Goal: Feedback & Contribution: Submit feedback/report problem

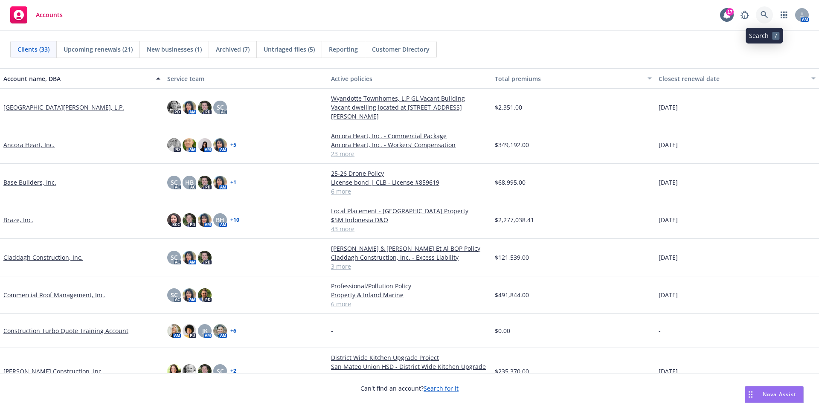
click at [766, 12] on icon at bounding box center [765, 15] width 8 height 8
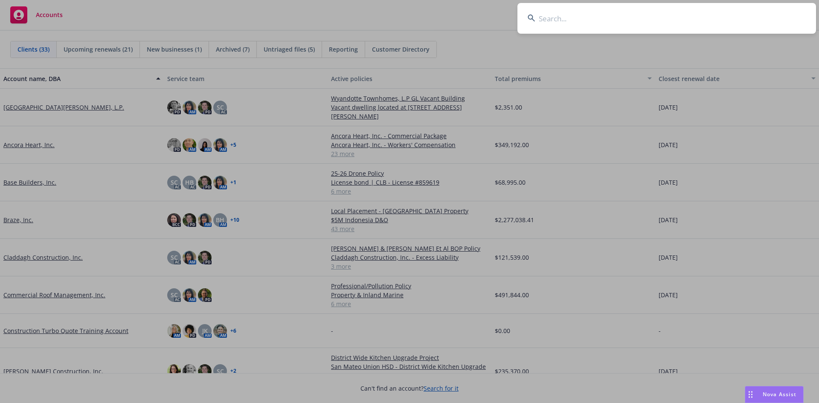
click at [569, 23] on input at bounding box center [667, 18] width 299 height 31
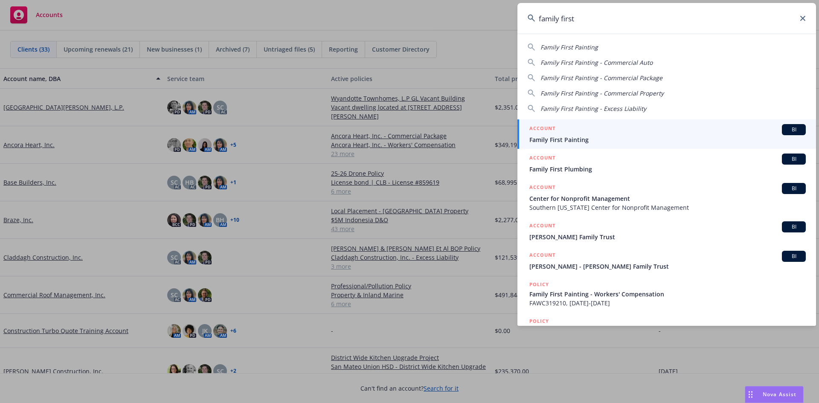
type input "family first"
click at [583, 146] on link "ACCOUNT BI Family First Painting" at bounding box center [667, 133] width 299 height 29
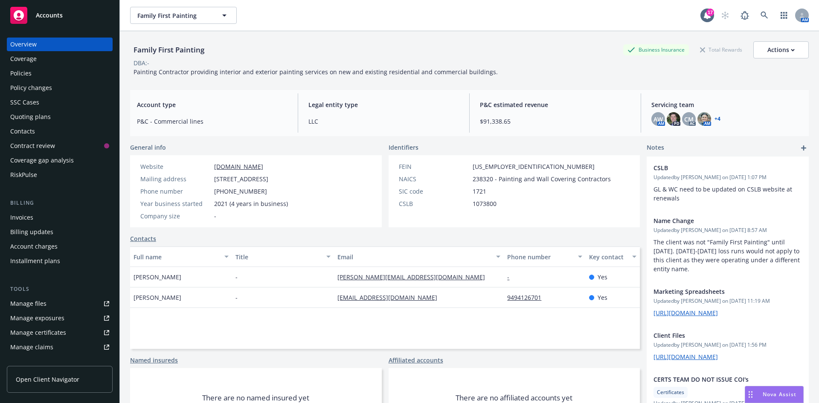
click at [33, 119] on div "Quoting plans" at bounding box center [30, 117] width 41 height 14
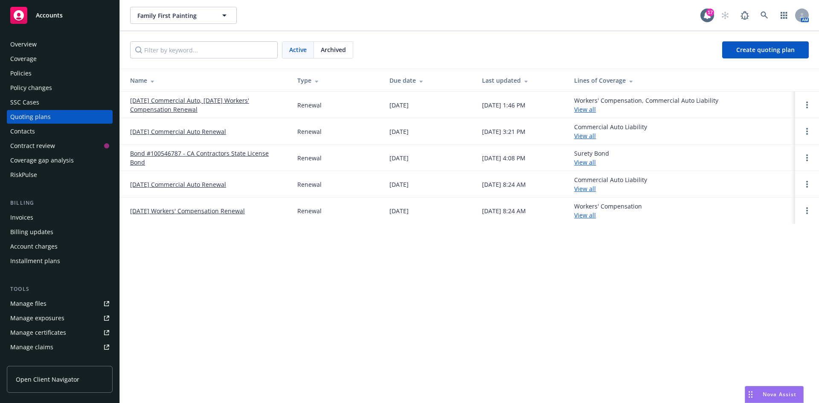
click at [155, 102] on link "08/02/25 Commercial Auto, 08/27/25 Workers' Compensation Renewal" at bounding box center [207, 105] width 154 height 18
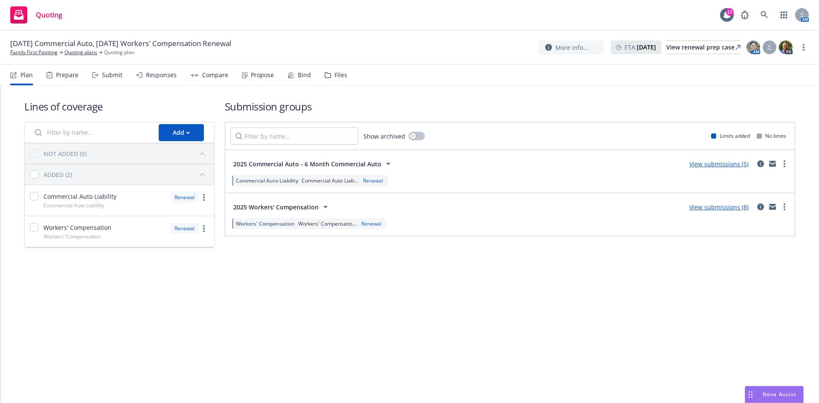
click at [334, 73] on div "Files" at bounding box center [340, 75] width 13 height 7
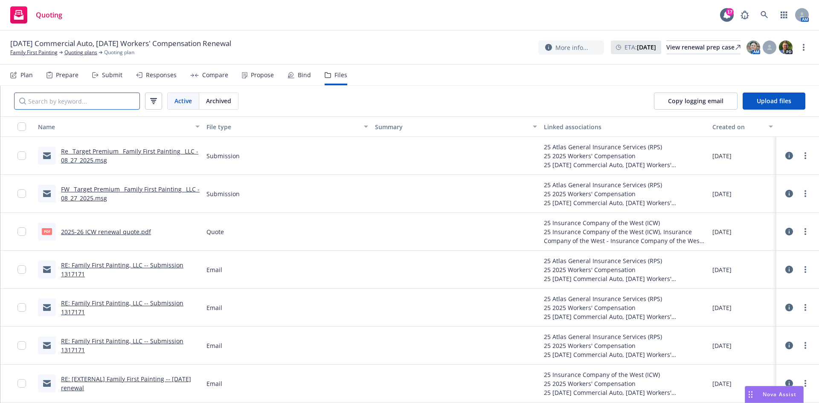
click at [55, 97] on input "Search by keyword..." at bounding box center [77, 101] width 126 height 17
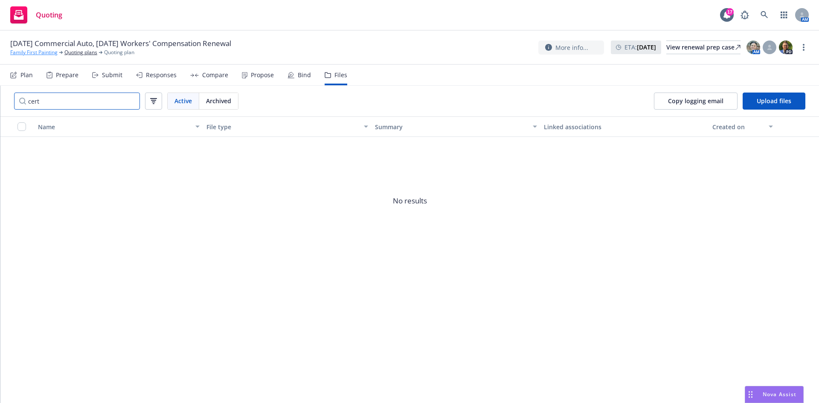
type input "cert"
click at [44, 53] on link "Family First Painting" at bounding box center [33, 53] width 47 height 8
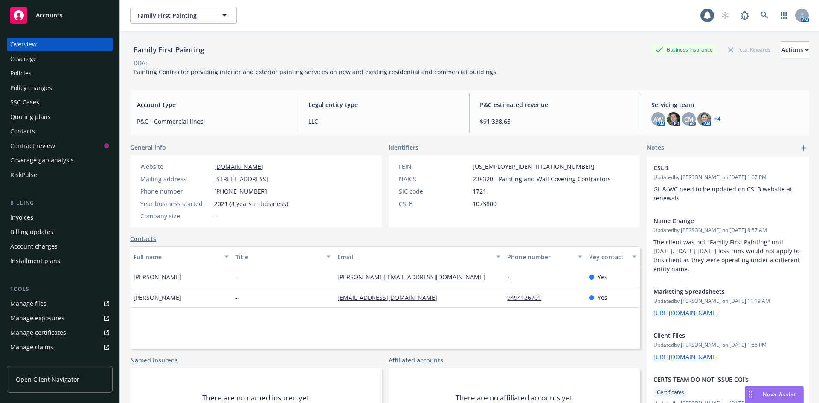
click at [37, 300] on div "Manage files" at bounding box center [28, 304] width 36 height 14
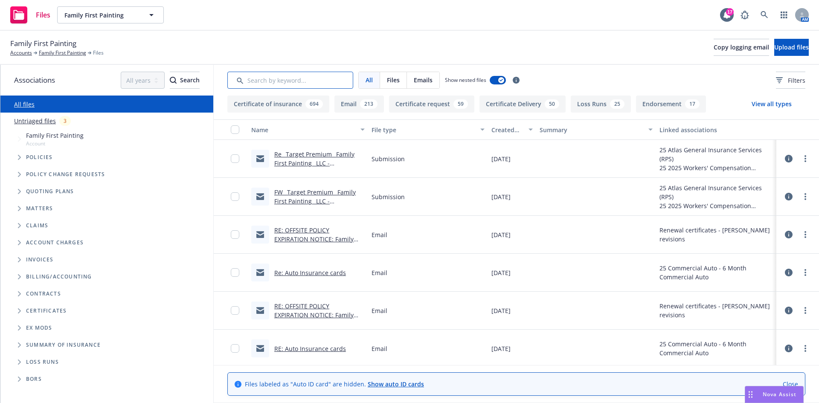
click at [257, 83] on input "Search by keyword..." at bounding box center [290, 80] width 126 height 17
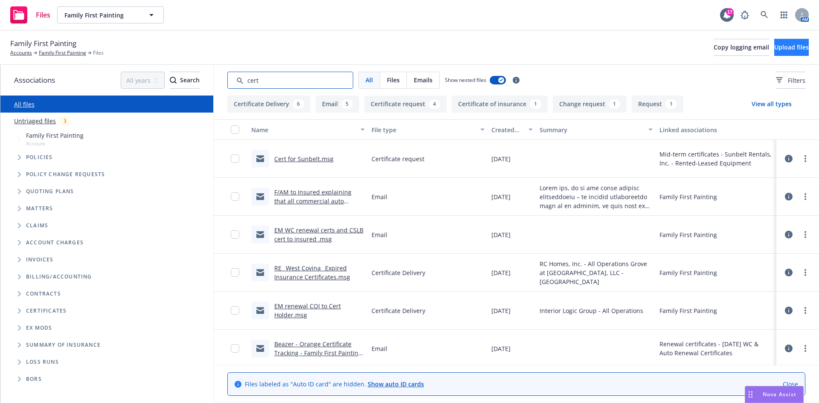
type input "cert"
click at [776, 44] on span "Upload files" at bounding box center [791, 47] width 35 height 8
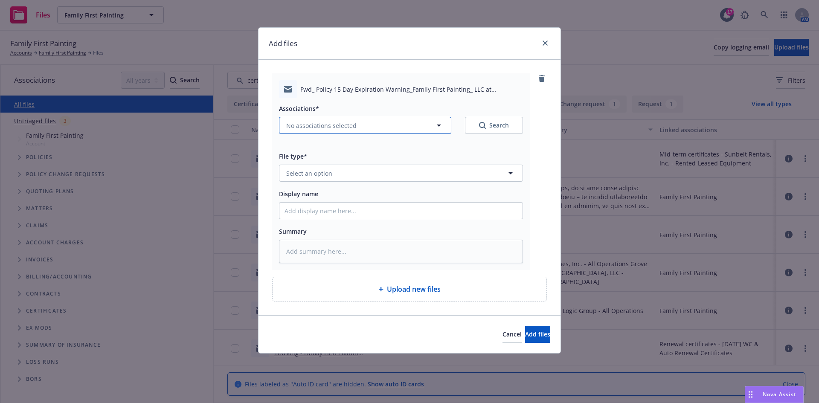
click at [309, 128] on span "No associations selected" at bounding box center [321, 125] width 70 height 9
type textarea "x"
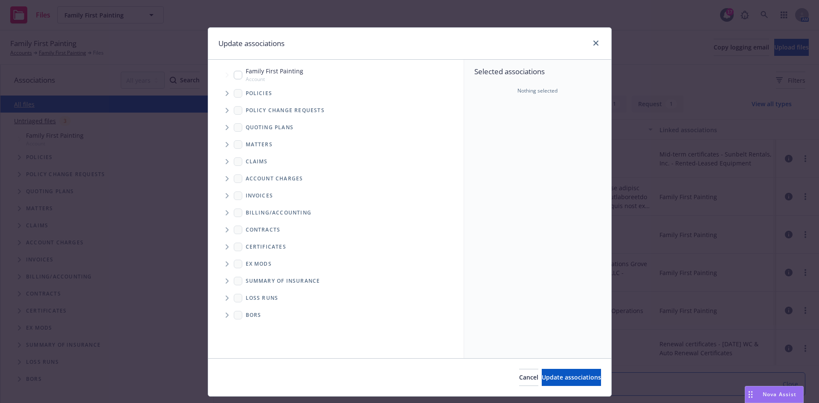
click at [222, 129] on span "Tree Example" at bounding box center [227, 128] width 14 height 14
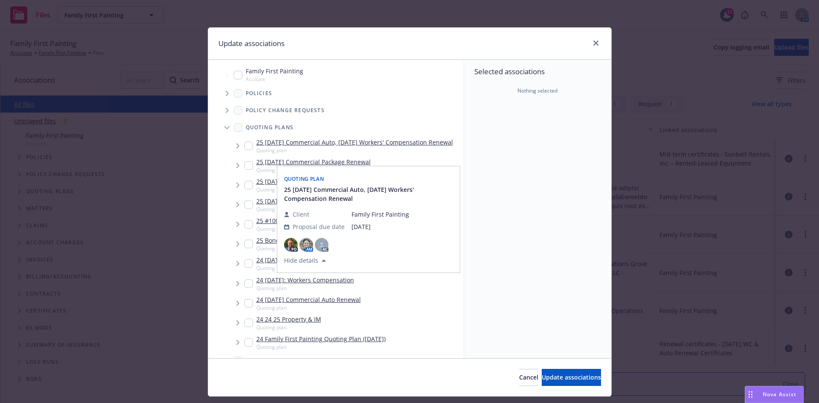
click at [246, 148] on input "Tree Example" at bounding box center [248, 146] width 9 height 9
checkbox input "true"
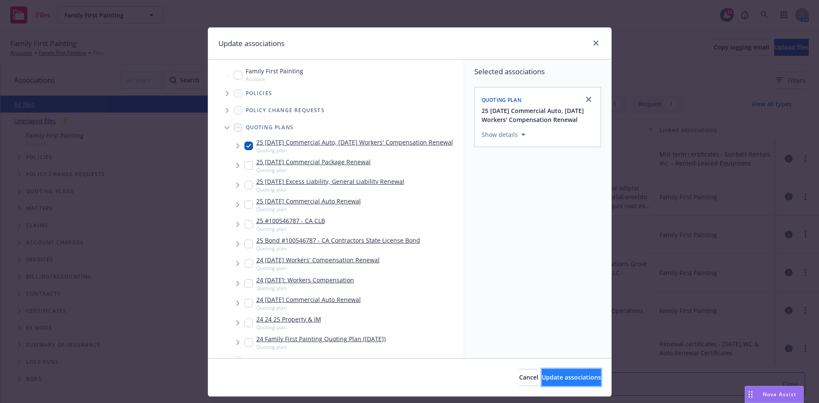
click at [545, 385] on button "Update associations" at bounding box center [571, 377] width 59 height 17
type textarea "x"
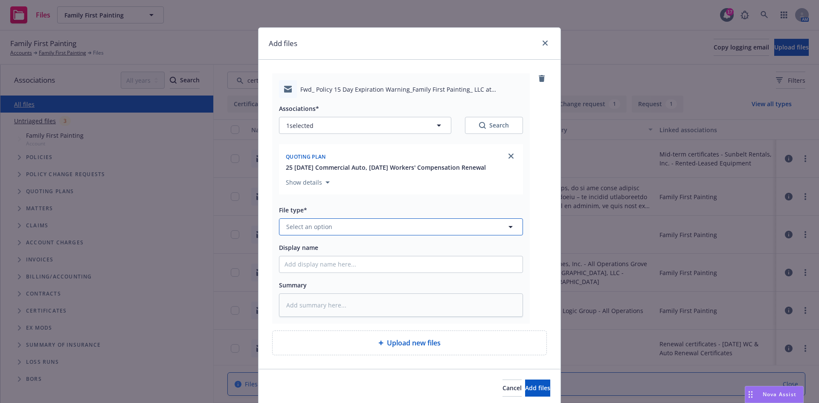
click at [314, 223] on span "Select an option" at bounding box center [309, 226] width 46 height 9
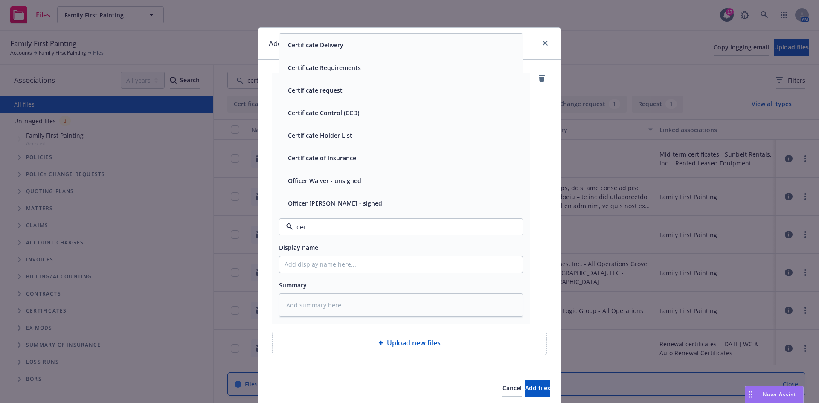
type input "cert"
click at [333, 141] on div "Certificate request" at bounding box center [315, 135] width 60 height 12
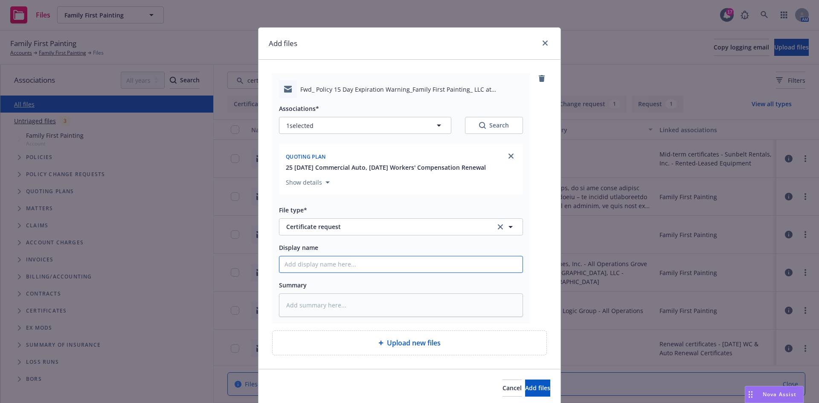
click at [318, 265] on input "Display name" at bounding box center [400, 264] width 243 height 16
type textarea "x"
type input "F"
type textarea "x"
type input "F/"
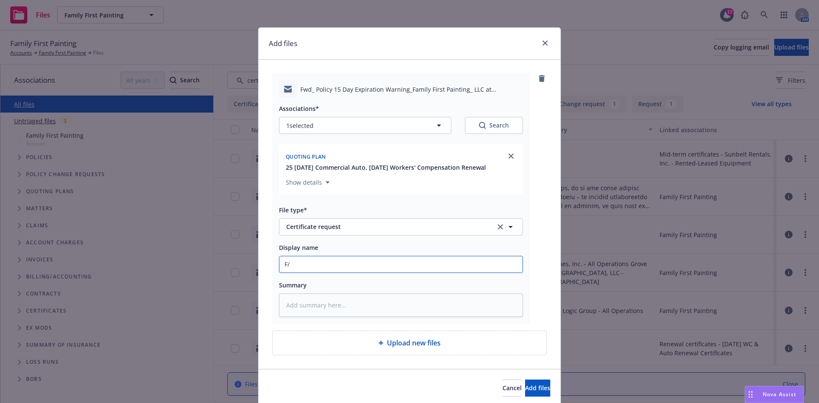
type textarea "x"
type input "F/T"
type textarea "x"
type input "F/Ta"
type textarea "x"
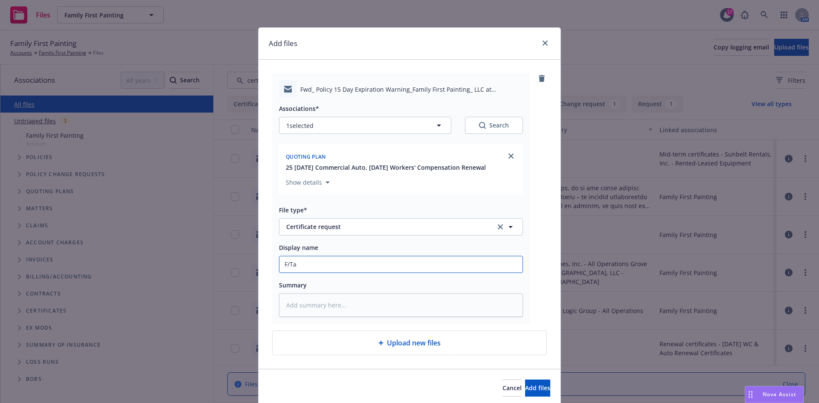
type input "F/Tay"
type textarea "x"
type input "F/Ta"
type textarea "x"
type input "F/T"
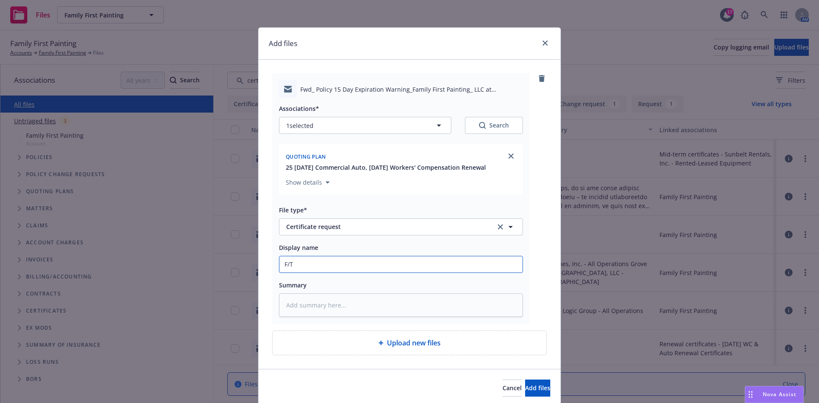
type textarea "x"
type input "F/"
type textarea "x"
type input "F"
type textarea "x"
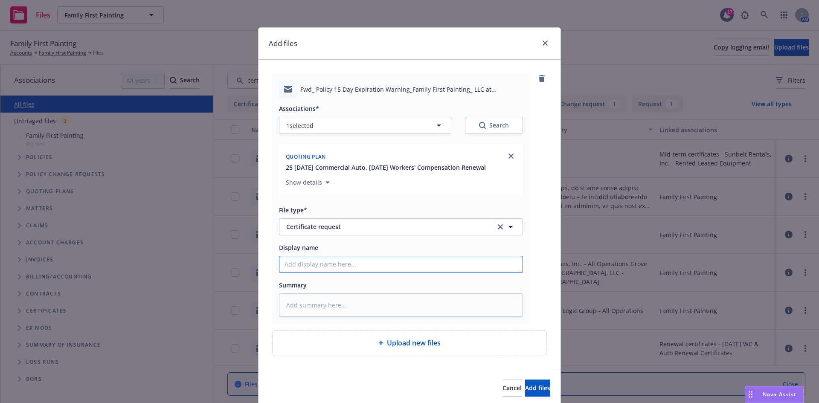
type textarea "x"
type input "R"
type textarea "x"
type input "Re"
type textarea "x"
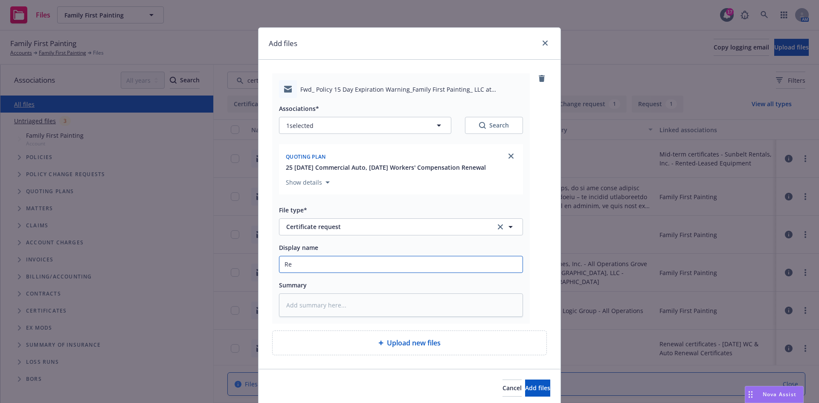
type input "Req"
type textarea "x"
type input "Requ"
type textarea "x"
type input "Reque"
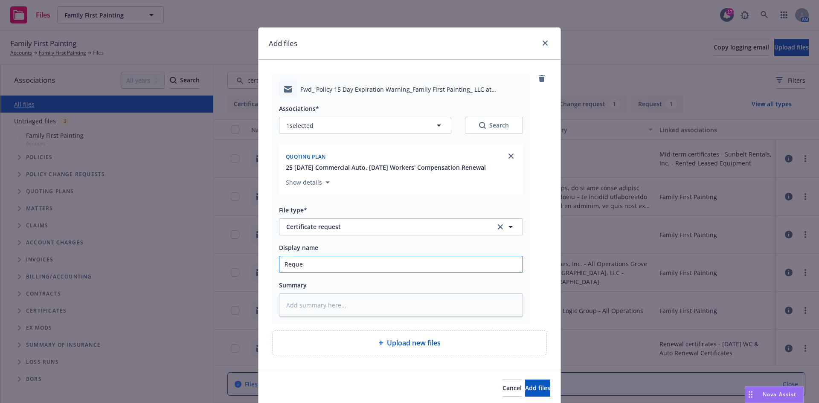
type textarea "x"
type input "Reques"
type textarea "x"
type input "Request"
type textarea "x"
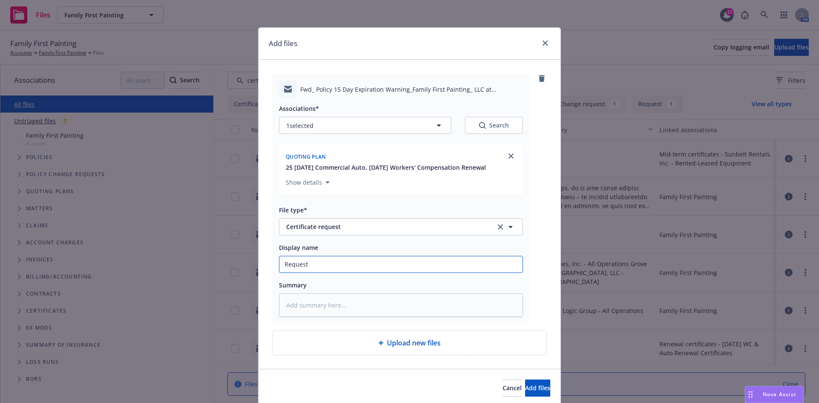
type input "Request"
type textarea "x"
type input "Request fo"
type textarea "x"
type input "Request for"
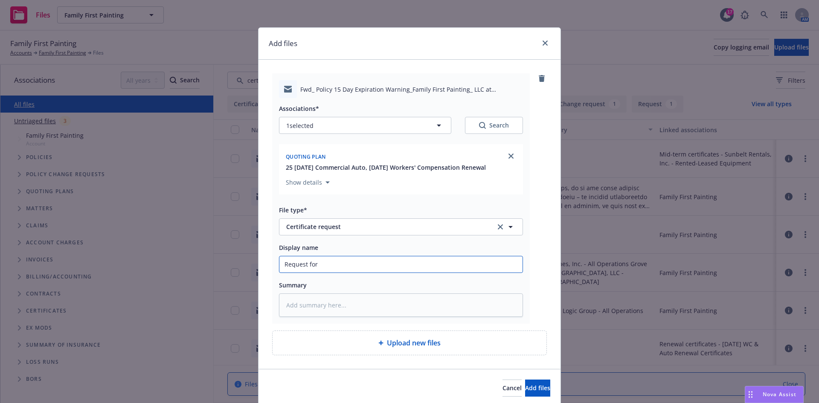
type textarea "x"
type input "Request for W"
type textarea "x"
type input "Request for WC"
type textarea "x"
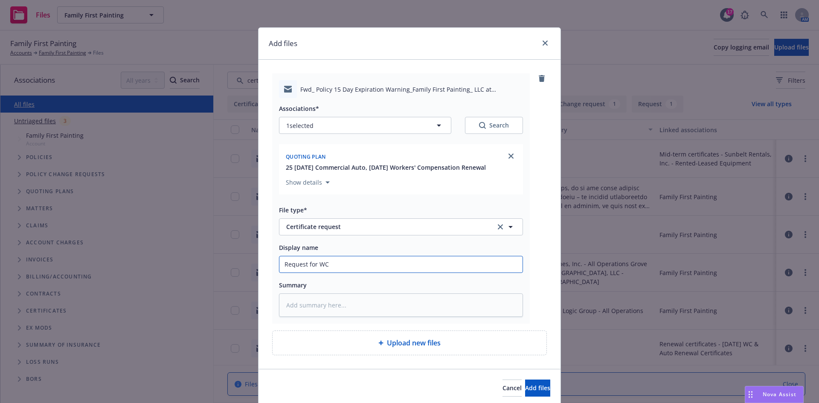
type input "Request for WC"
type textarea "x"
type input "Request for WC R"
type textarea "x"
type input "Request for WC Re"
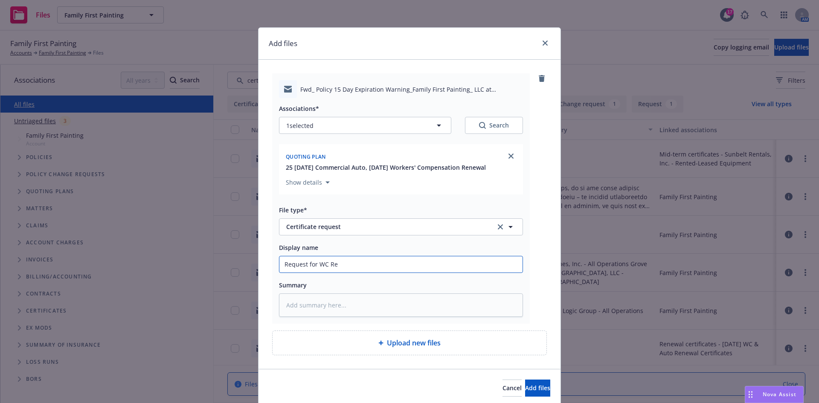
type textarea "x"
type input "Request for WC Rene"
type textarea "x"
type input "Request for WC Renew"
type textarea "x"
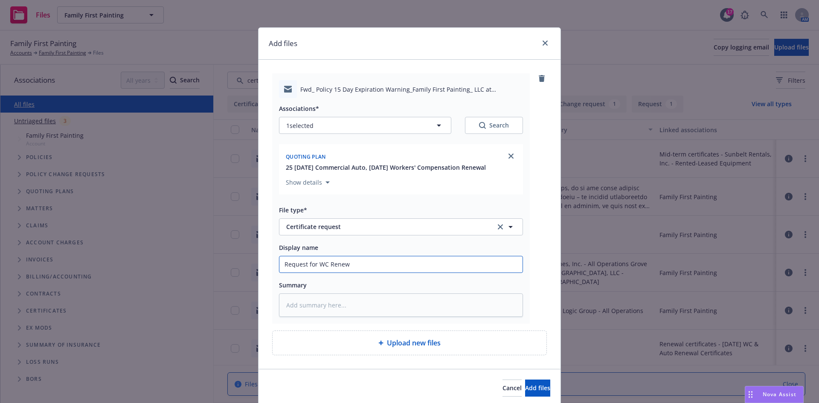
type input "Request for WC Renewa"
type textarea "x"
type input "Request for WC Renewal"
type textarea "x"
type input "Request for WC Renewal"
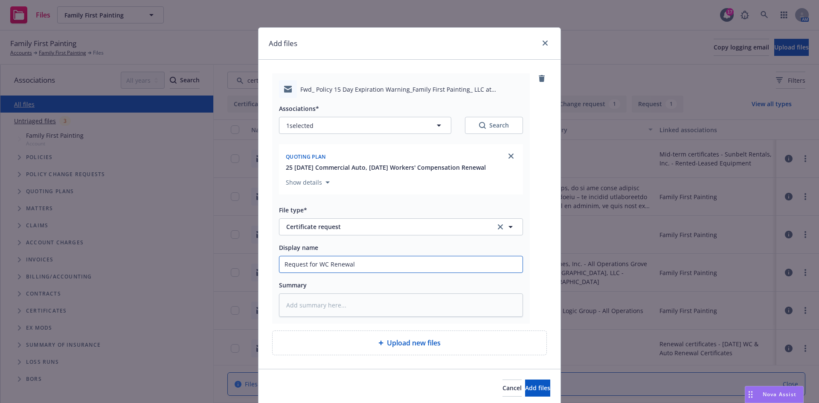
type textarea "x"
type input "Request for WC Renewal C"
type textarea "x"
type input "Request for WC Renewal CO"
type textarea "x"
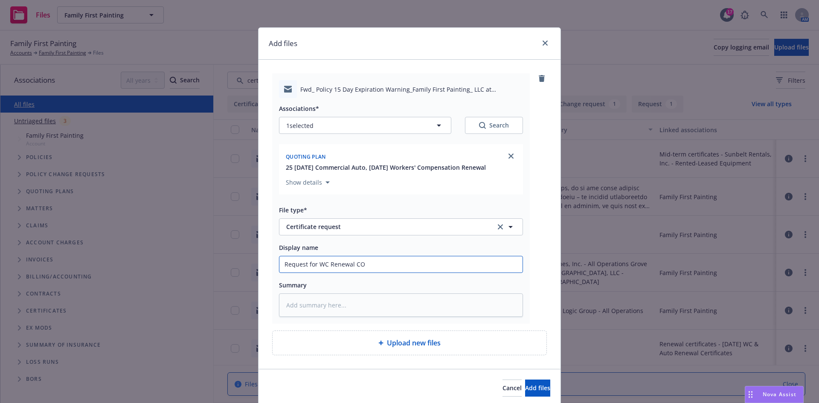
type input "Request for WC Renewal COI"
type textarea "x"
type input "Request for WC Renewal COI"
click at [420, 264] on input "Request for WC Renewal COI" at bounding box center [400, 264] width 243 height 16
type textarea "x"
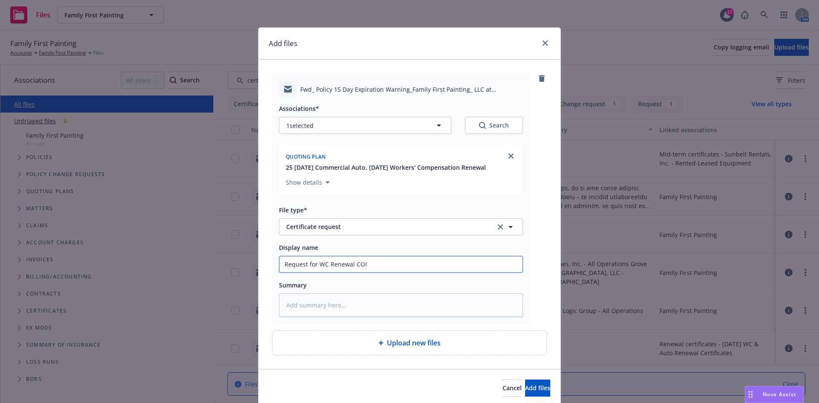
type input "Request for WC Renewal COI -"
type textarea "x"
type input "Request for WC Renewal COI -"
paste input "Ovata (BA 180) @ Great Park Sub to Taylor Morrison Home Corporation"
type textarea "x"
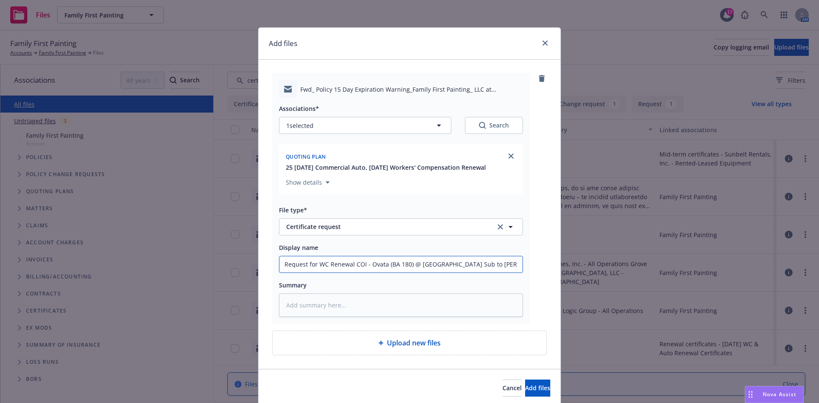
scroll to position [0, 49]
type input "Request for WC Renewal COI - Ovata (BA 180) @ Great Park Sub to Taylor Morrison…"
click at [327, 263] on input "Request for WC Renewal COI - Ovata (BA 180) @ Great Park Sub to Taylor Morrison…" at bounding box center [400, 264] width 243 height 16
type textarea "x"
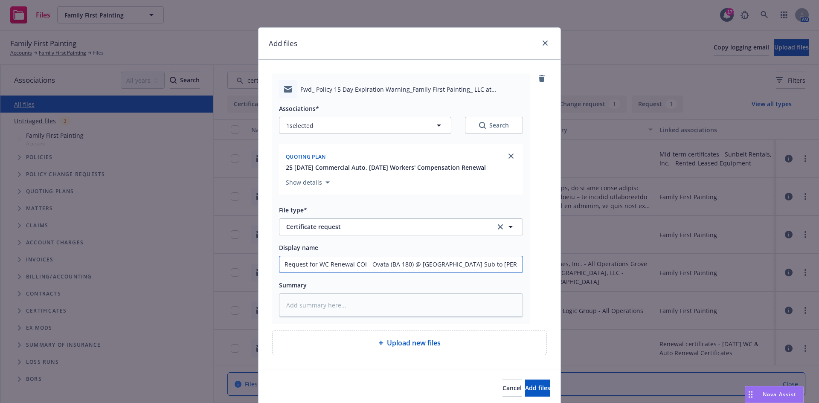
type input "Request for WC 2Renewal COI - Ovata (BA 180) @ Great Park Sub to Taylor Morriso…"
type textarea "x"
type input "Request for WC 25Renewal COI - Ovata (BA 180) @ Great Park Sub to Taylor Morris…"
type textarea "x"
type input "Request for WC 25-Renewal COI - Ovata (BA 180) @ Great Park Sub to Taylor Morri…"
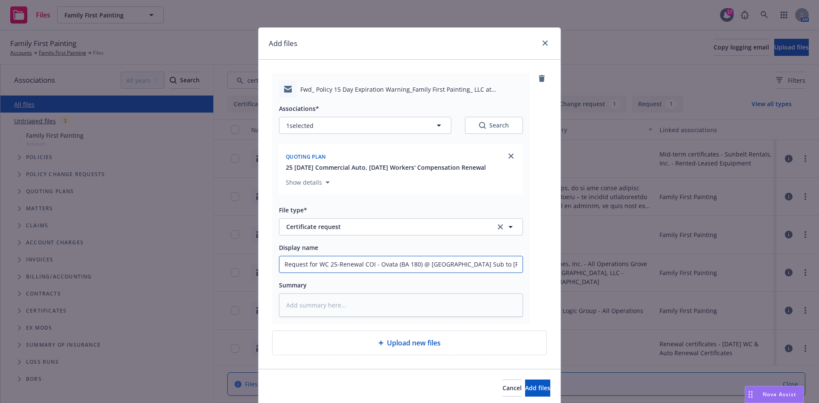
type textarea "x"
type input "Request for WC 25-2Renewal COI - Ovata (BA 180) @ Great Park Sub to Taylor Morr…"
type textarea "x"
type input "Request for WC 25-26Renewal COI - Ovata (BA 180) @ Great Park Sub to Taylor Mor…"
type textarea "x"
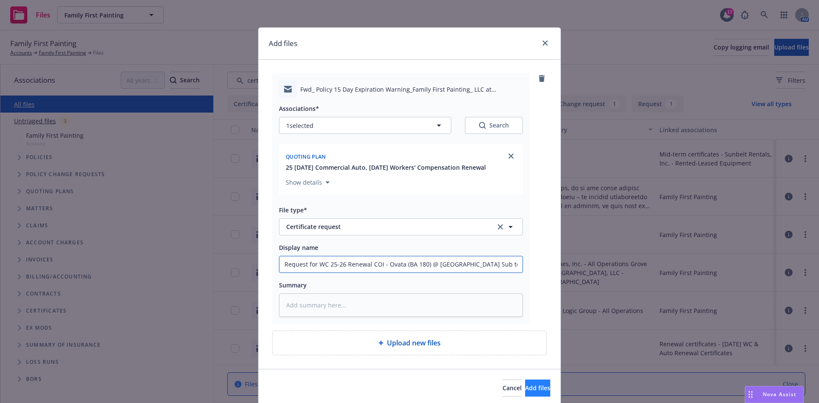
type input "Request for WC 25-26 Renewal COI - Ovata (BA 180) @ Great Park Sub to Taylor Mo…"
click at [525, 391] on span "Add files" at bounding box center [537, 388] width 25 height 8
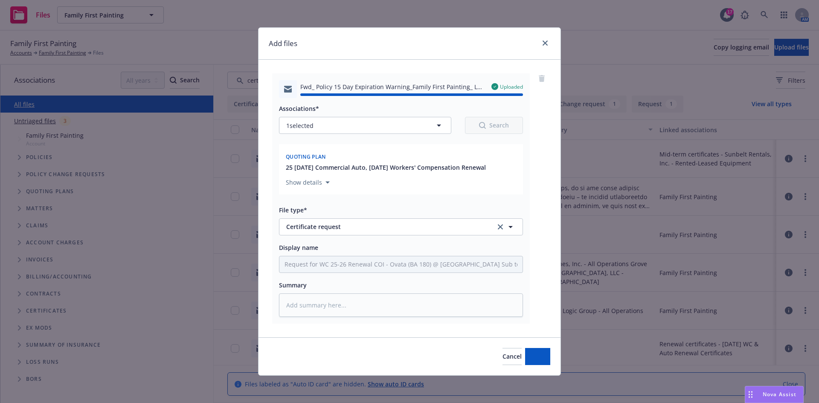
type textarea "x"
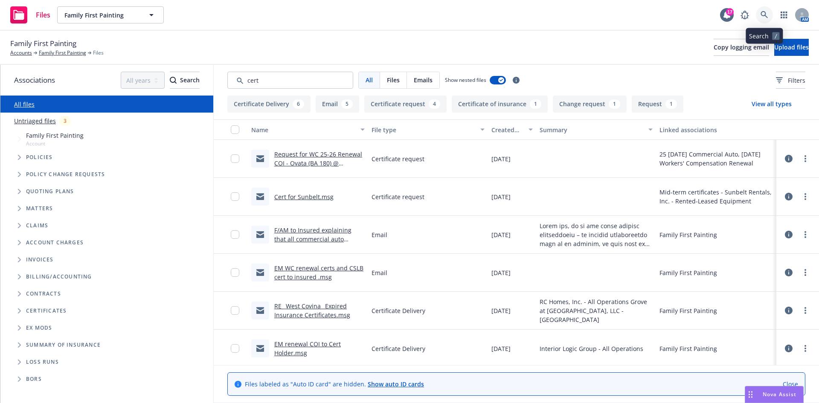
click at [767, 15] on icon at bounding box center [765, 15] width 8 height 8
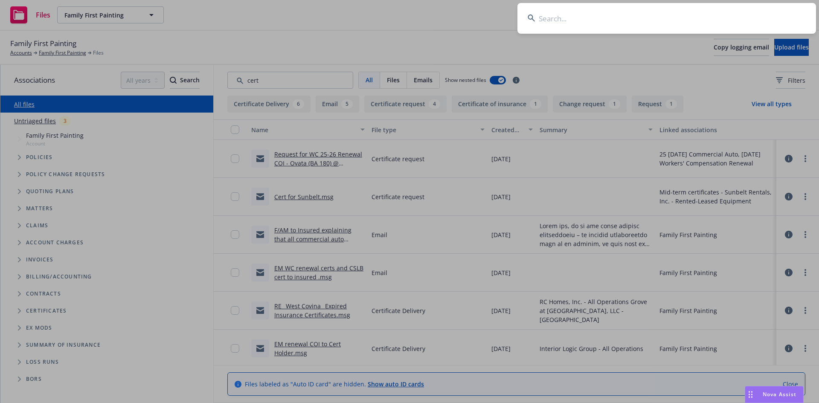
click at [532, 15] on icon at bounding box center [532, 19] width 8 height 8
click at [578, 15] on input at bounding box center [667, 18] width 299 height 31
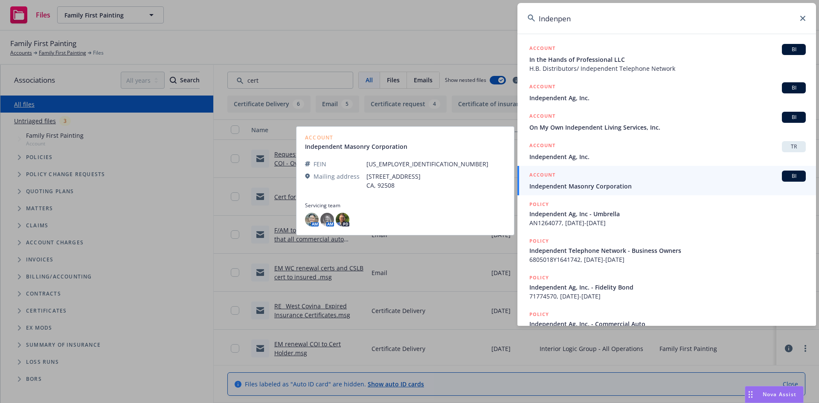
type input "Indenpen"
click at [608, 190] on span "Independent Masonry Corporation" at bounding box center [667, 186] width 276 height 9
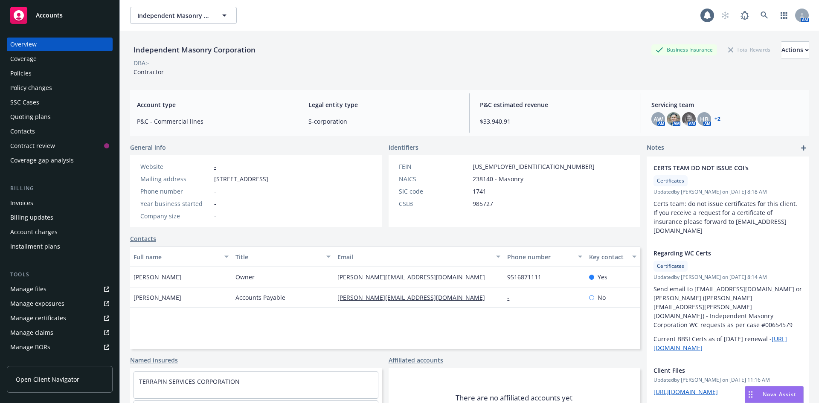
click at [44, 74] on div "Policies" at bounding box center [59, 74] width 99 height 14
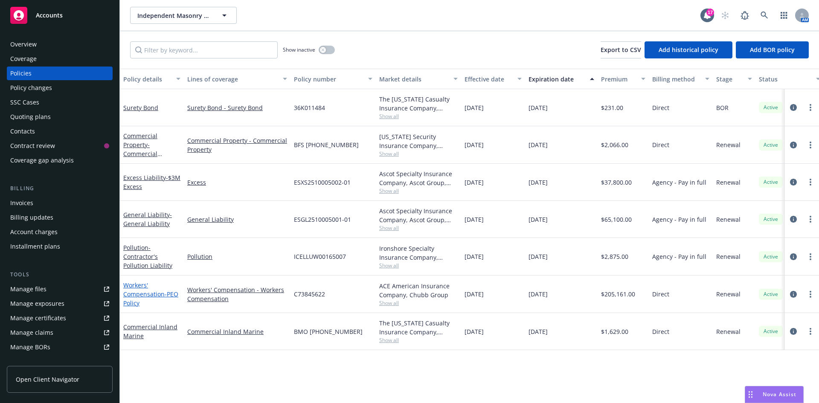
click at [142, 284] on link "Workers' Compensation - PEO Policy" at bounding box center [150, 294] width 55 height 26
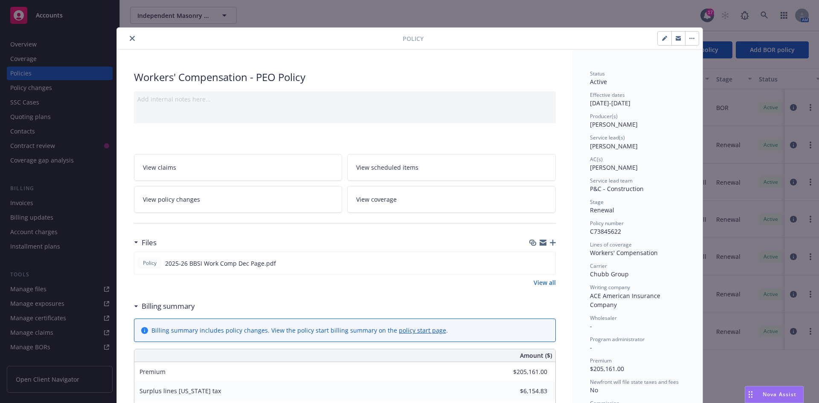
click at [542, 287] on link "View all" at bounding box center [545, 282] width 22 height 9
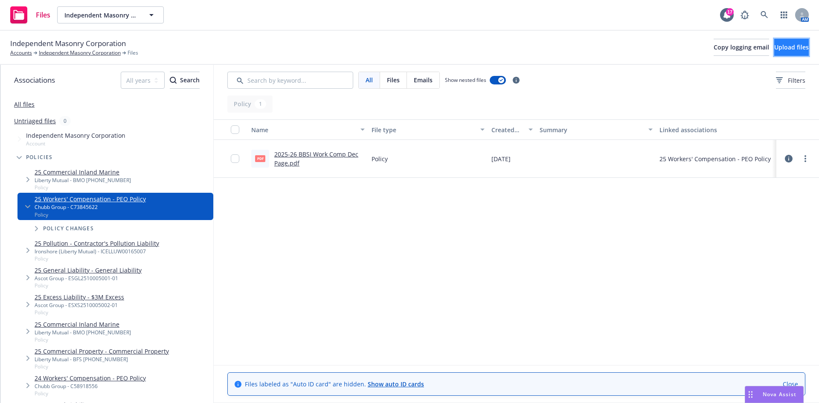
click at [788, 53] on button "Upload files" at bounding box center [791, 47] width 35 height 17
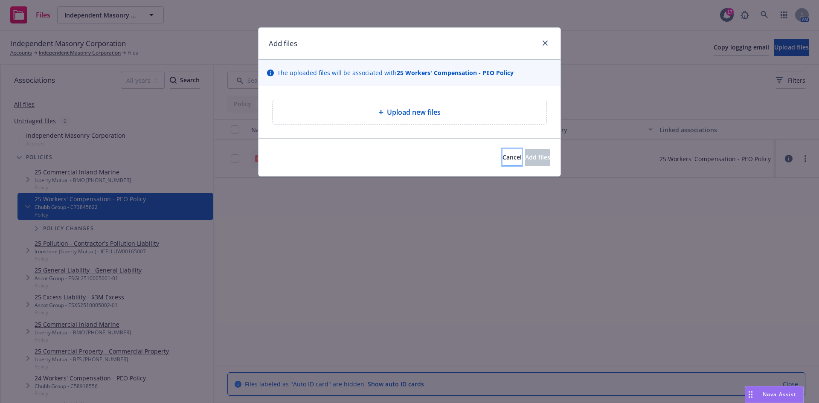
click at [503, 163] on button "Cancel" at bounding box center [512, 157] width 19 height 17
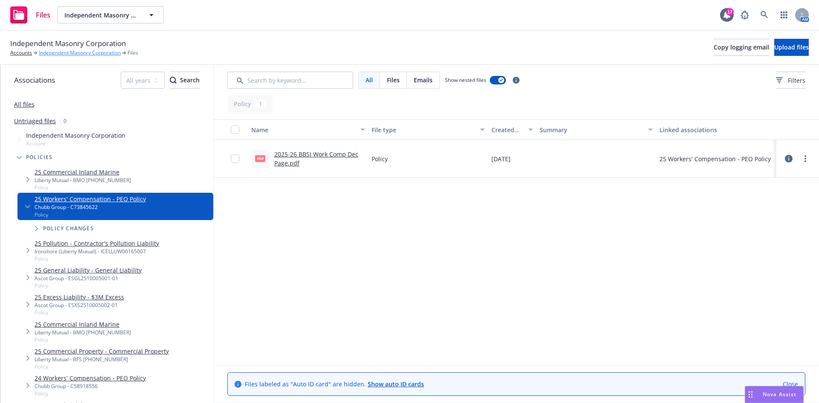
click at [114, 51] on link "Independent Masonry Corporation" at bounding box center [80, 53] width 82 height 8
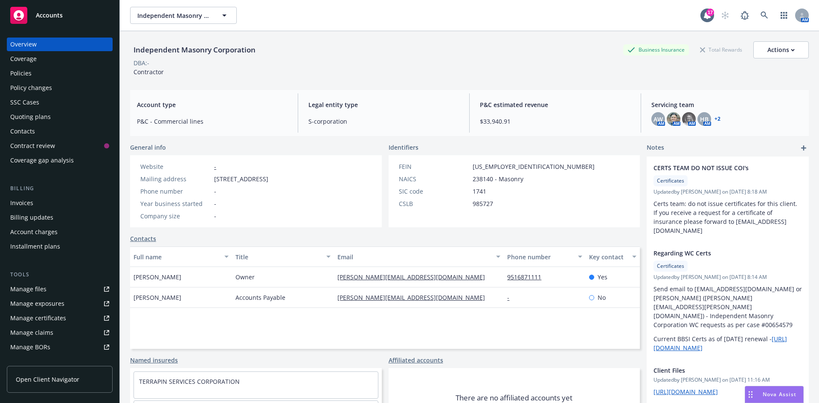
click at [37, 70] on div "Policies" at bounding box center [59, 74] width 99 height 14
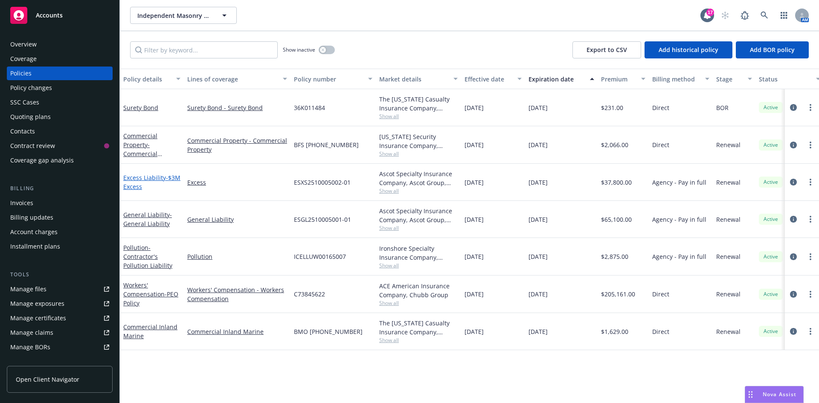
click at [134, 189] on span "- $3M Excess" at bounding box center [151, 182] width 57 height 17
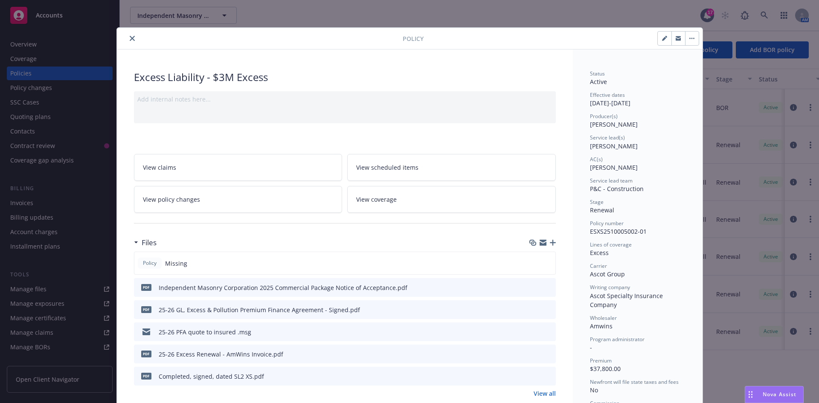
click at [551, 241] on icon "button" at bounding box center [553, 243] width 6 height 6
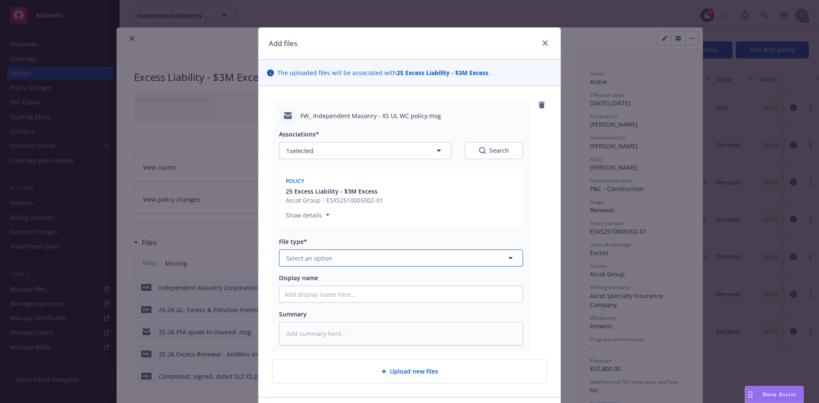
click at [390, 264] on button "Select an option" at bounding box center [401, 258] width 244 height 17
type input "req"
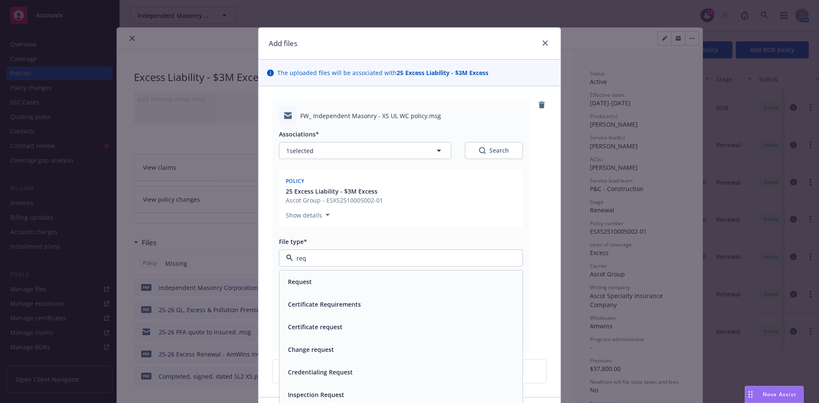
click at [395, 275] on div "Request" at bounding box center [400, 281] width 243 height 23
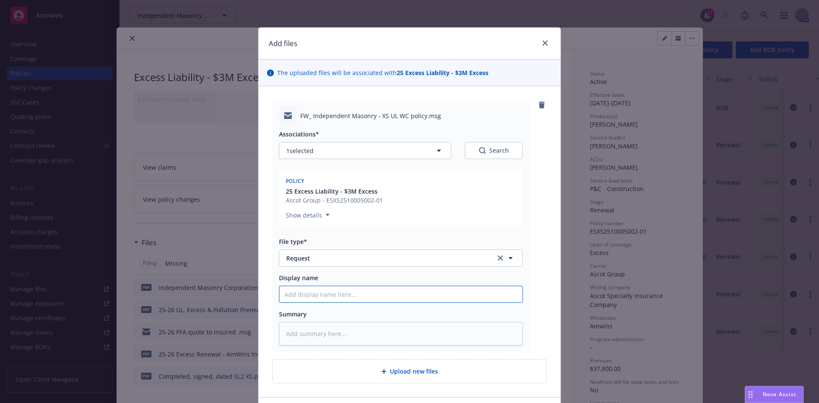
click at [373, 287] on input "Display name" at bounding box center [400, 294] width 243 height 16
type textarea "x"
type input "F"
type textarea "x"
type input "F/"
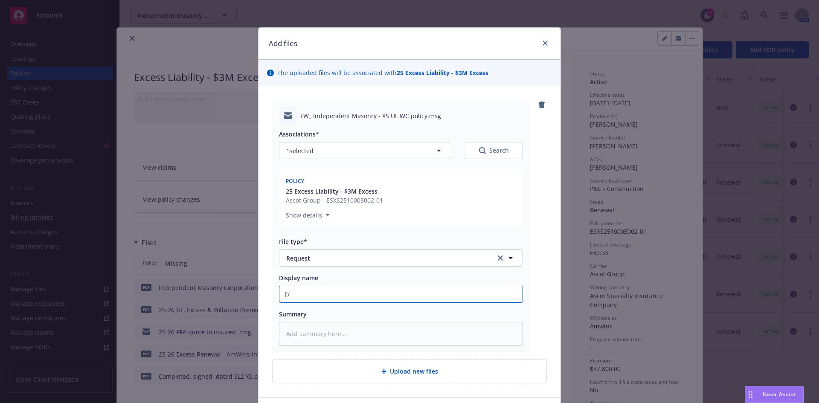
type textarea "x"
type input "F/A"
type textarea "x"
type input "F/Am"
type textarea "x"
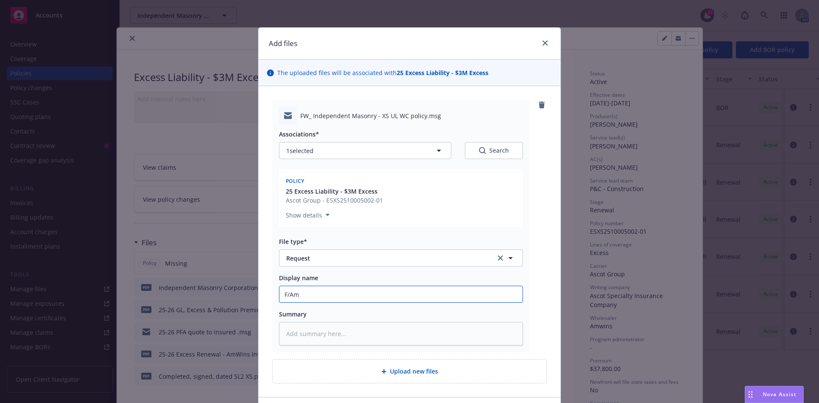
type input "F/Amw"
type textarea "x"
type input "F/Amwi"
type textarea "x"
type input "F/Amwin"
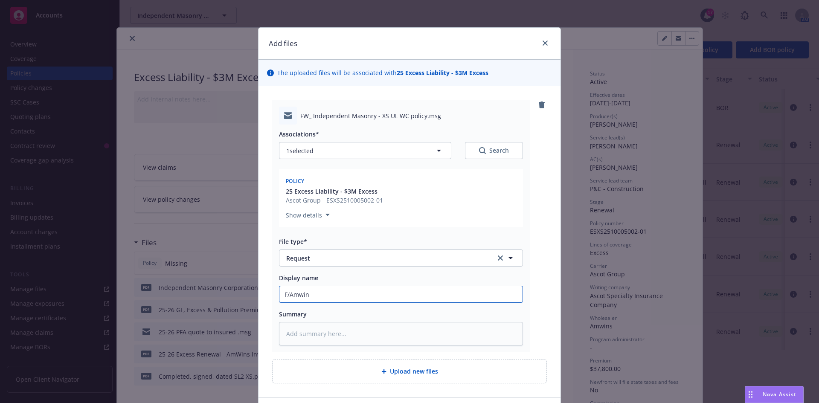
type textarea "x"
type input "F/Amwins"
type textarea "x"
type input "F/Amwins"
type textarea "x"
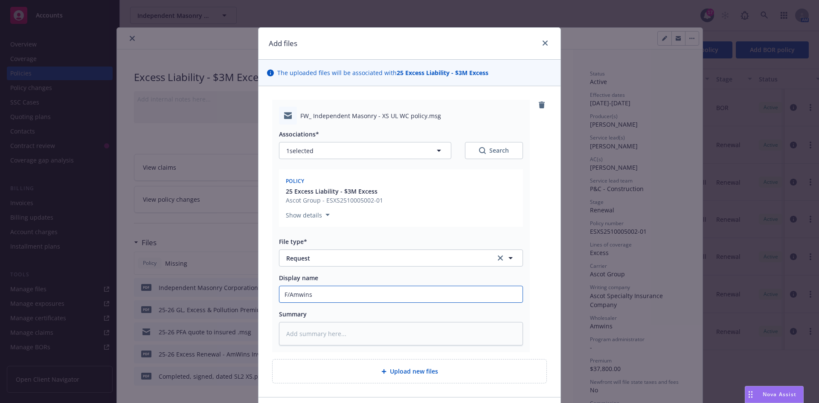
type input "F/Amwins -"
type textarea "x"
type input "F/Amwins -"
type textarea "x"
type input "F/Amwins - R"
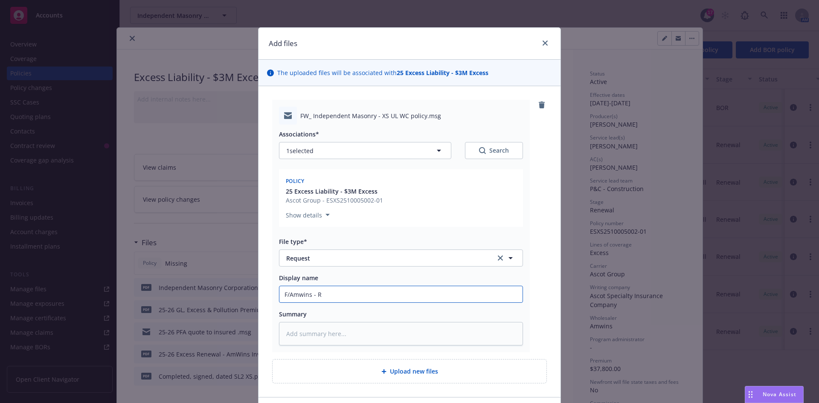
type textarea "x"
type input "F/Amwins - RE"
type textarea "x"
type input "F/Amwins - REq"
type textarea "x"
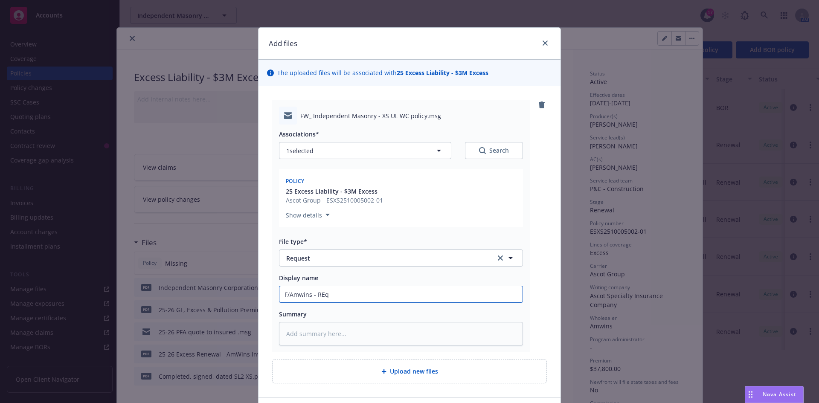
type input "F/Amwins - RE"
type textarea "x"
type input "F/Amwins - R"
type textarea "x"
type input "F/Amwins - Re"
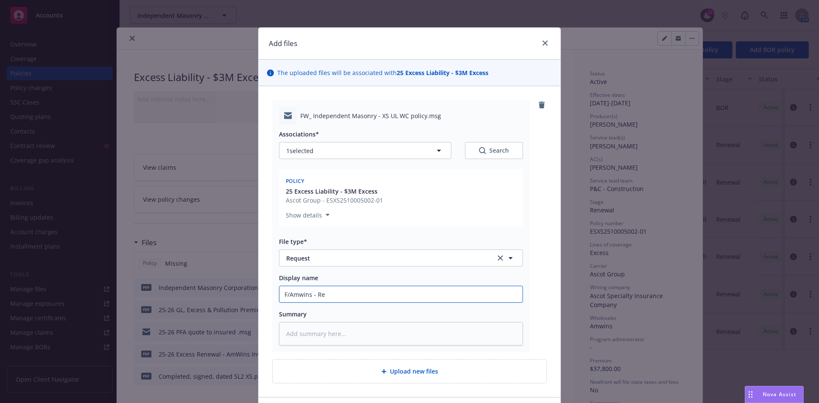
type textarea "x"
type input "F/Amwins - Req"
type textarea "x"
type input "F/Amwins - Requ"
type textarea "x"
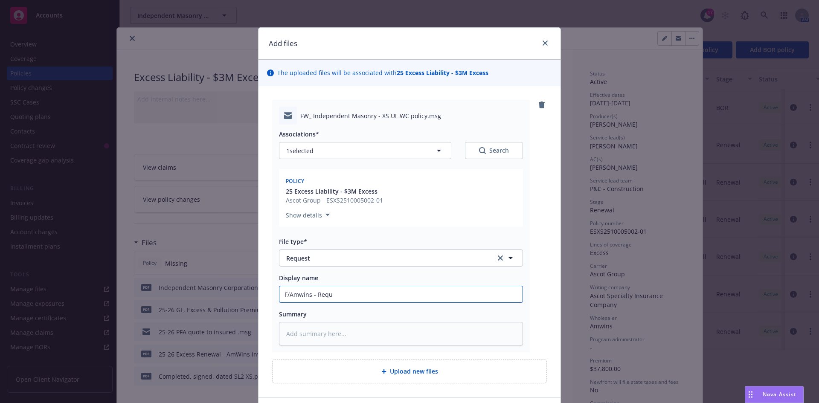
type input "F/Amwins - Reque"
type textarea "x"
type input "F/Amwins - Reques"
type textarea "x"
type input "F/Amwins - Request"
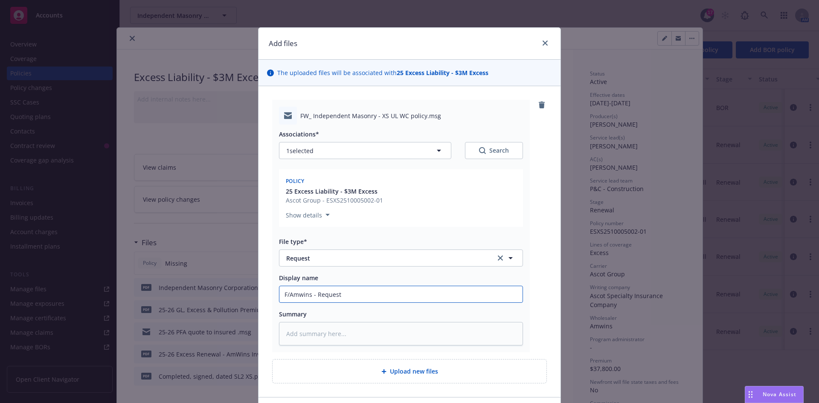
type textarea "x"
type input "F/Amwins - Requesti"
type textarea "x"
type input "F/Amwins - Requestin"
type textarea "x"
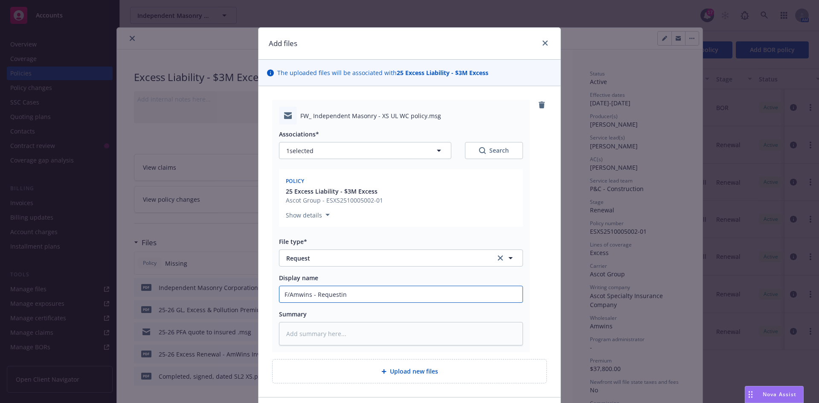
type input "F/Amwins - Requesting"
type textarea "x"
type input "F/Amwins - Requesting"
type textarea "x"
type input "F/Amwins - Requesting U"
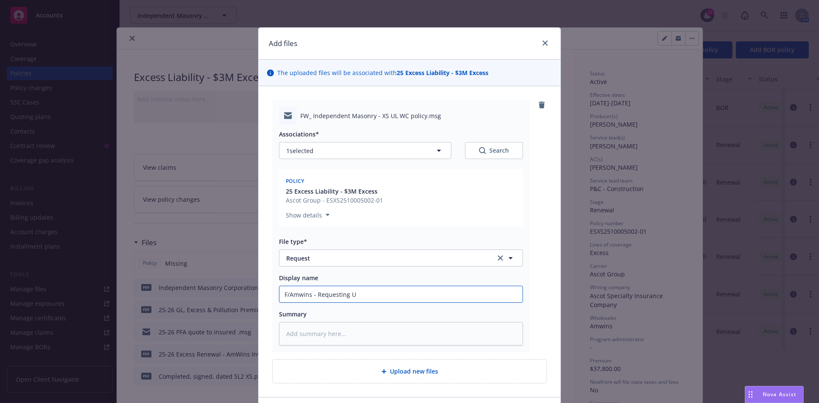
type textarea "x"
type input "F/Amwins - Requesting UW"
type textarea "x"
type input "F/Amwins - Requesting U"
type textarea "x"
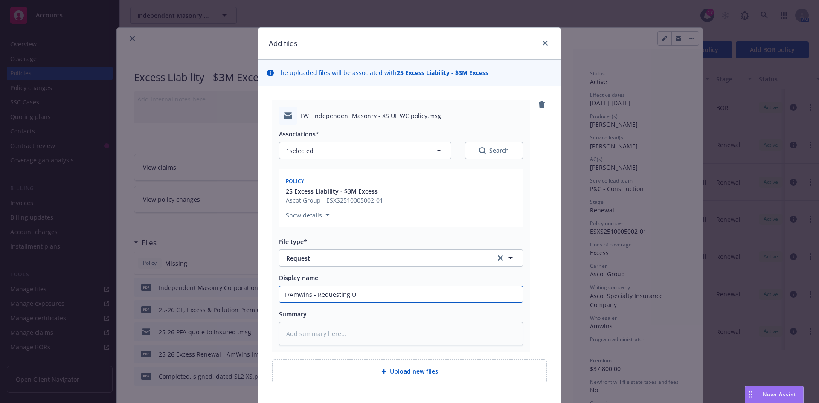
type input "F/Amwins - Requesting UL"
type textarea "x"
type input "F/Amwins - Requesting UL"
type textarea "x"
type input "F/Amwins - Requesting UL E"
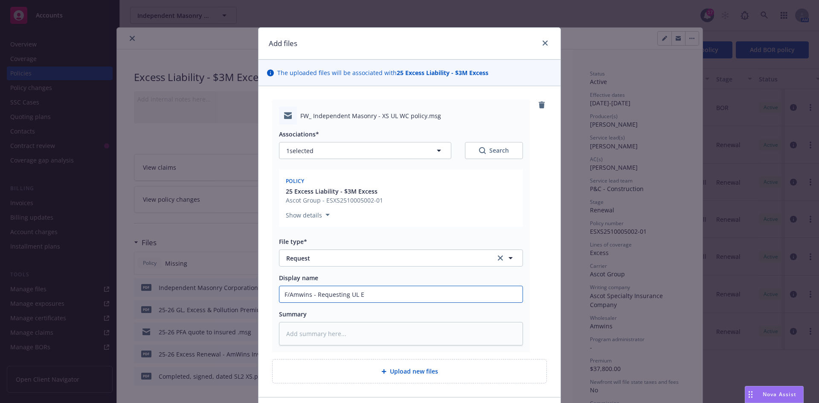
type textarea "x"
type input "F/Amwins - Requesting UL EL"
type textarea "x"
type input "F/Amwins - Requesting UL EL"
type textarea "x"
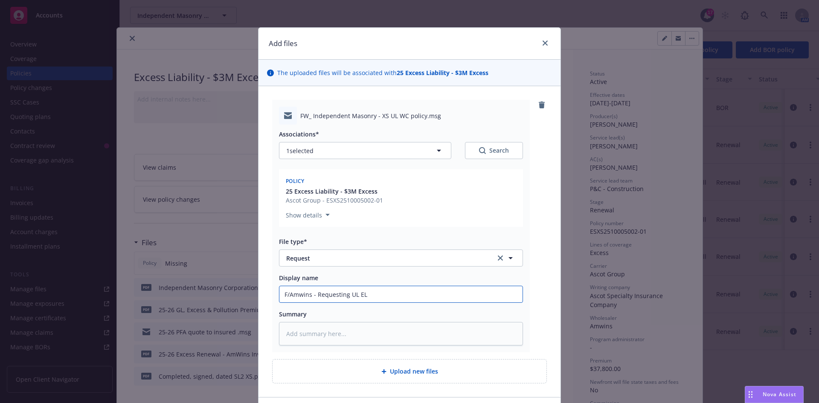
type input "F/Amwins - Requesting UL EL"
type textarea "x"
type input "F/Amwins - Requesting UL E"
type textarea "x"
type input "F/Amwins - Requesting UL"
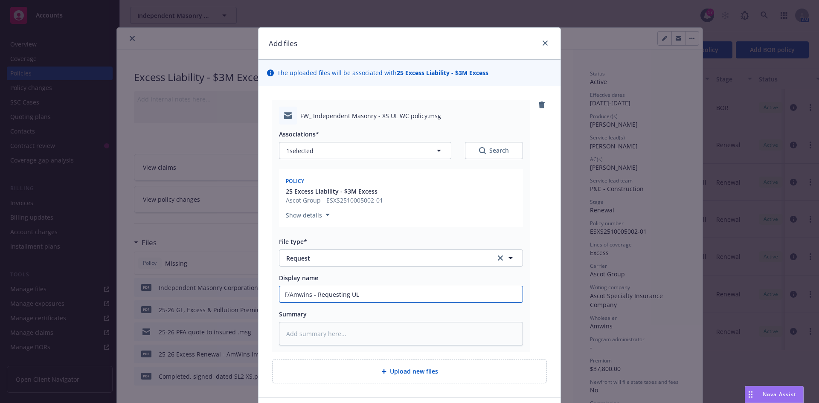
type textarea "x"
type input "F/Amwins - Requesting UL E"
type textarea "x"
type input "F/Amwins - Requesting UL EL"
type textarea "x"
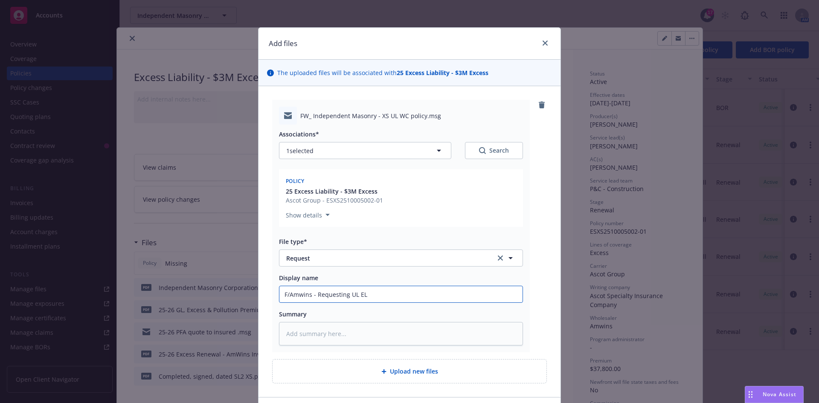
type input "F/Amwins - Requesting UL EL"
type textarea "x"
type input "F/Amwins - Requesting UL EL p"
type textarea "x"
type input "F/Amwins - Requesting UL EL po"
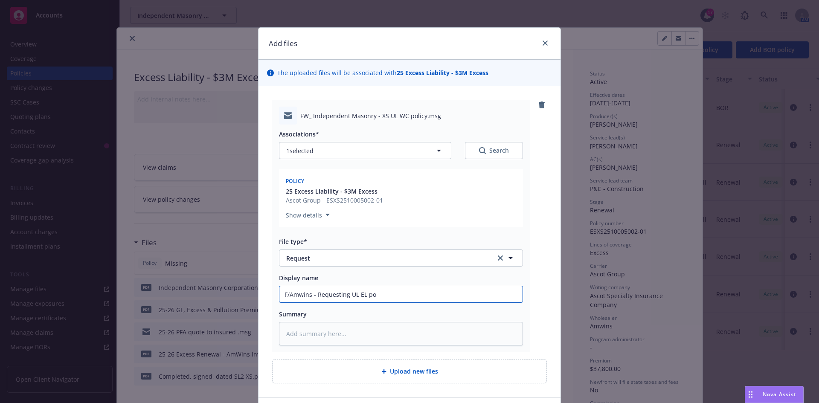
type textarea "x"
type input "F/Amwins - Requesting UL EL pol"
type textarea "x"
type input "F/Amwins - Requesting UL EL poli"
type textarea "x"
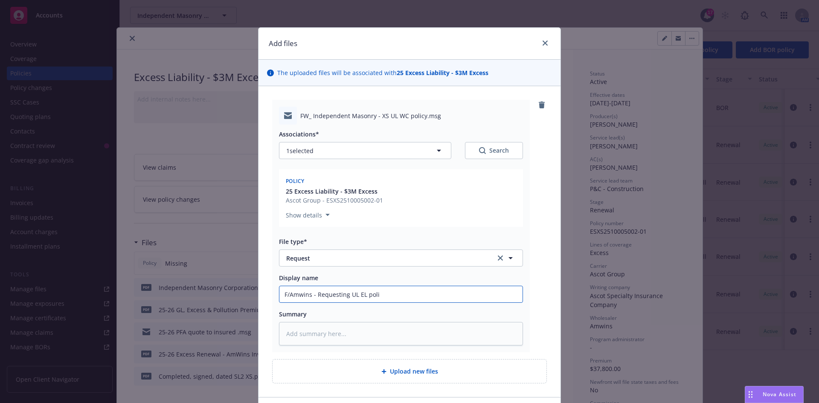
type input "F/Amwins - Requesting UL EL polic"
type textarea "x"
type input "F/Amwins - Requesting UL EL policy"
drag, startPoint x: 380, startPoint y: 296, endPoint x: 346, endPoint y: 291, distance: 35.0
click at [346, 291] on input "F/Amwins - Requesting UL EL policy" at bounding box center [400, 294] width 243 height 16
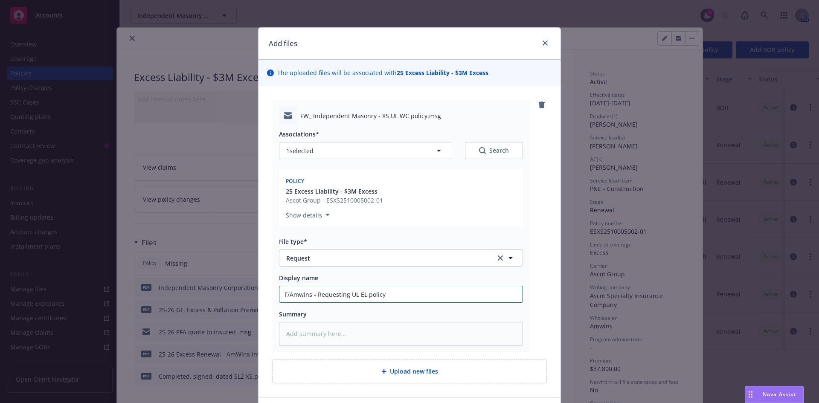
type textarea "x"
type input "F/Amwins - Requesting 2"
type textarea "x"
type input "F/Amwins - Requesting 25"
type textarea "x"
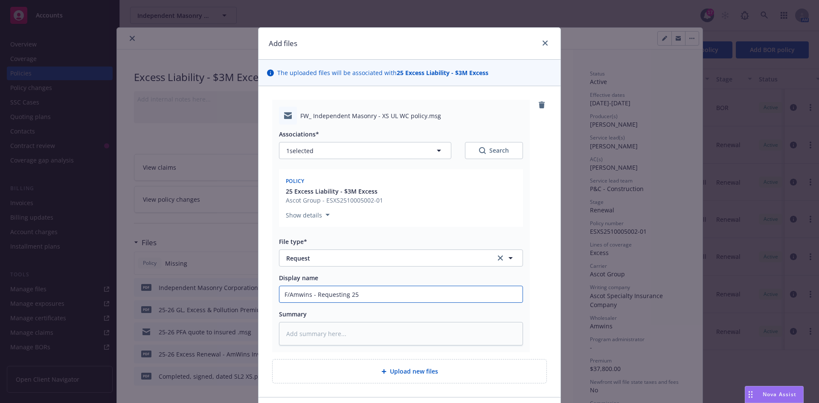
type input "F/Amwins - Requesting 25-"
type textarea "x"
type input "F/Amwins - Requesting 25-2"
type textarea "x"
type input "F/Amwins - Requesting 25-26"
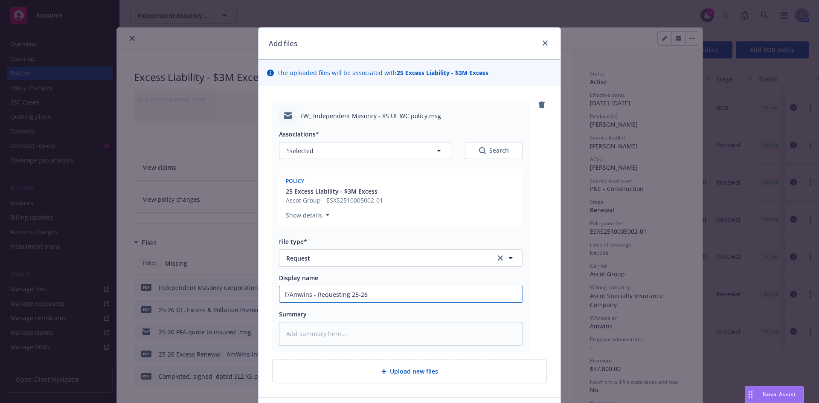
type textarea "x"
type input "F/Amwins - Requesting 25-26"
type textarea "x"
type input "F/Amwins - Requesting 25-26 W"
type textarea "x"
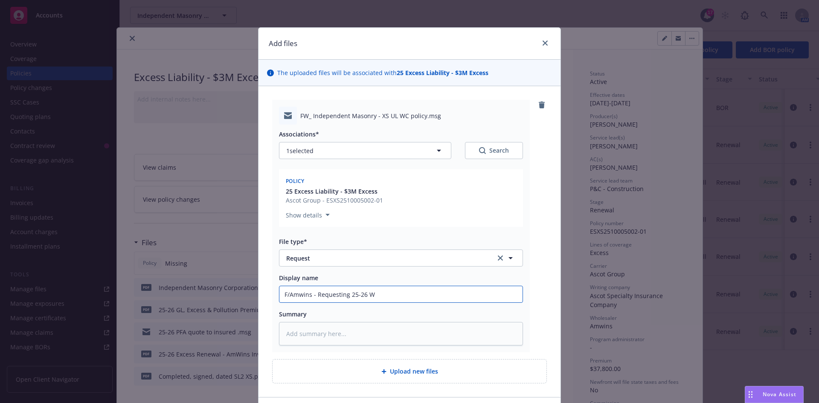
type input "F/Amwins - Requesting 25-26 WC"
type textarea "x"
type input "F/Amwins - Requesting 25-26 WC"
type textarea "x"
type input "F/Amwins - Requesting 25-26 WC p"
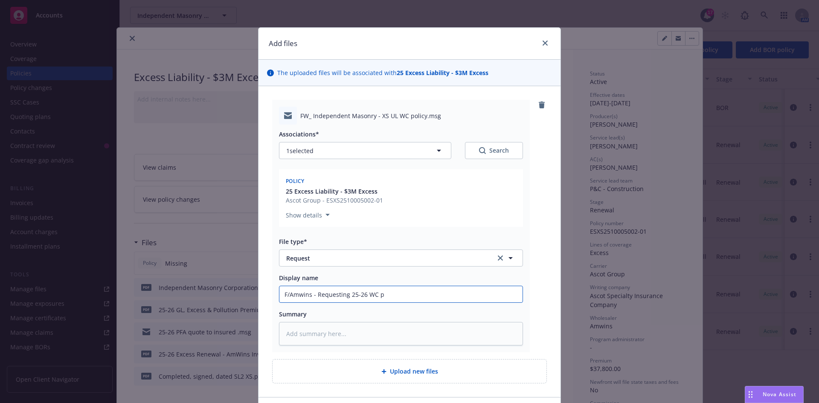
type textarea "x"
type input "F/Amwins - Requesting 25-26 WC po"
type textarea "x"
type input "F/Amwins - Requesting 25-26 WC poli"
type textarea "x"
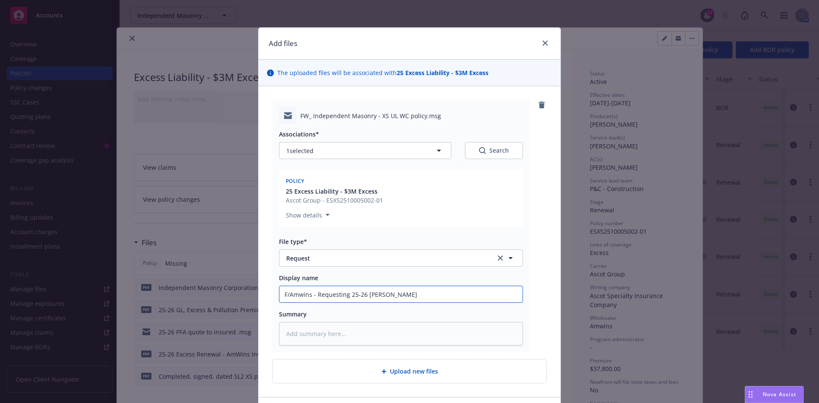
type input "F/Amwins - Requesting 25-26 WC polic"
type textarea "x"
type input "F/Amwins - Requesting 25-26 WC policy"
type textarea "x"
type input "F/Amwins - Requesting 25-26 WC policy"
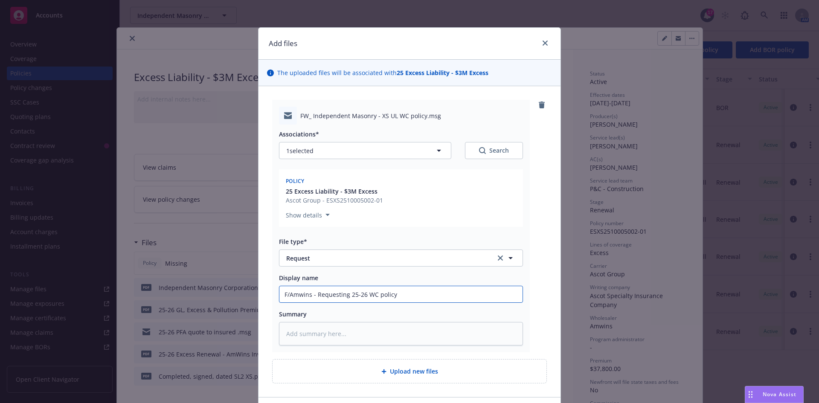
type textarea "x"
type input "F/Amwins - Requesting 25-26 WC policy -"
type textarea "x"
type input "F/Amwins - Requesting 25-26 WC policy -"
type textarea "x"
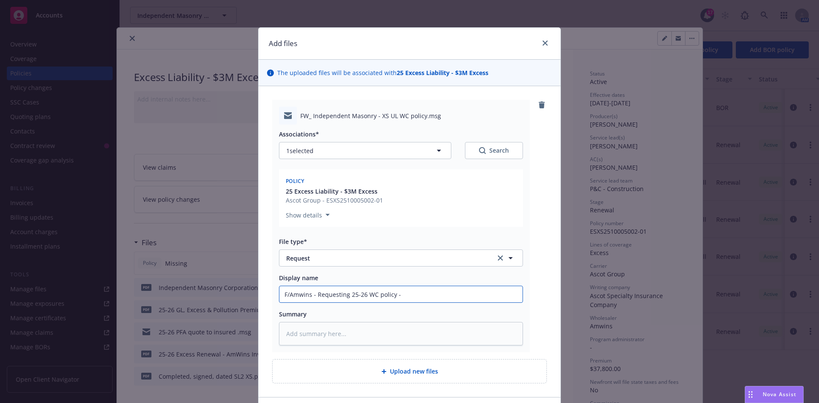
type input "F/Amwins - Requesting 25-26 WC policy - d"
type textarea "x"
type input "F/Amwins - Requesting 25-26 WC policy -"
type textarea "x"
type input "F/Amwins - Requesting 25-26 WC policy - d"
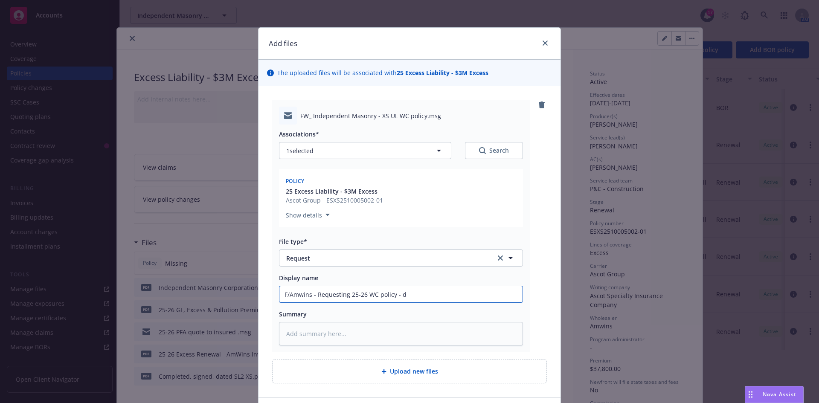
type textarea "x"
type input "F/Amwins - Requesting 25-26 WC policy -"
type textarea "x"
type input "F/Amwins - Requesting 25-26 WC policy - D"
type textarea "x"
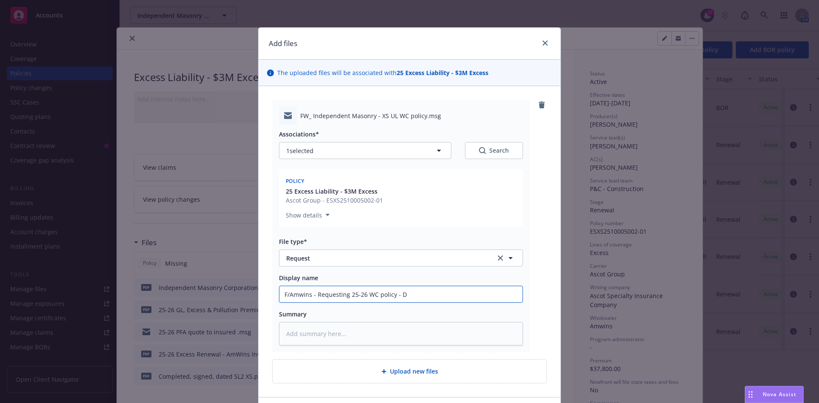
type input "F/Amwins - Requesting 25-26 WC policy -"
type textarea "x"
type input "F/Amwins - Requesting 25-26 WC policy - P"
type textarea "x"
type input "F/Amwins - Requesting 25-26 WC policy - Pe"
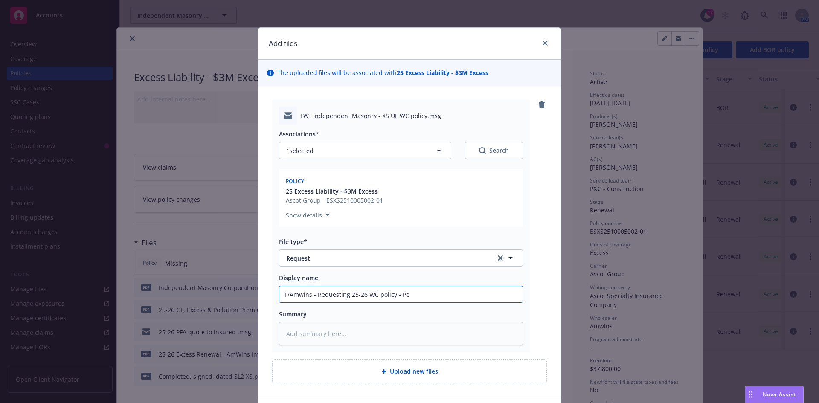
type textarea "x"
type input "F/Amwins - Requesting 25-26 WC policy - Per"
type textarea "x"
type input "F/Amwins - Requesting 25-26 WC policy - Per"
type textarea "x"
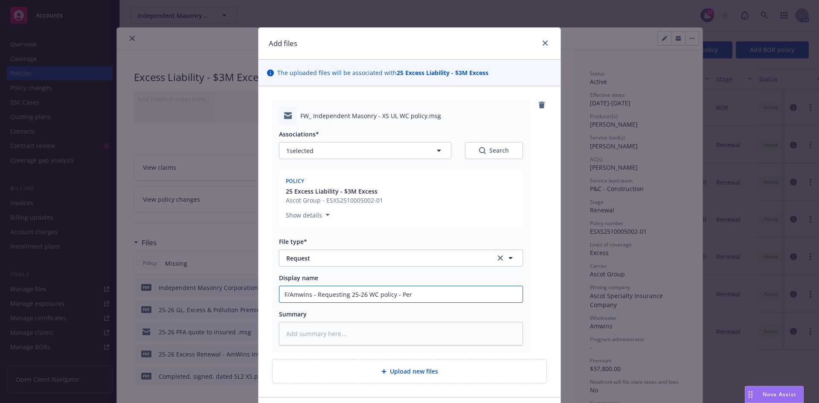
type input "F/Amwins - Requesting 25-26 WC policy - Per A"
type textarea "x"
type input "F/Amwins - Requesting 25-26 WC policy - Per Am"
type textarea "x"
type input "F/Amwins - Requesting 25-26 WC policy - Per Amw"
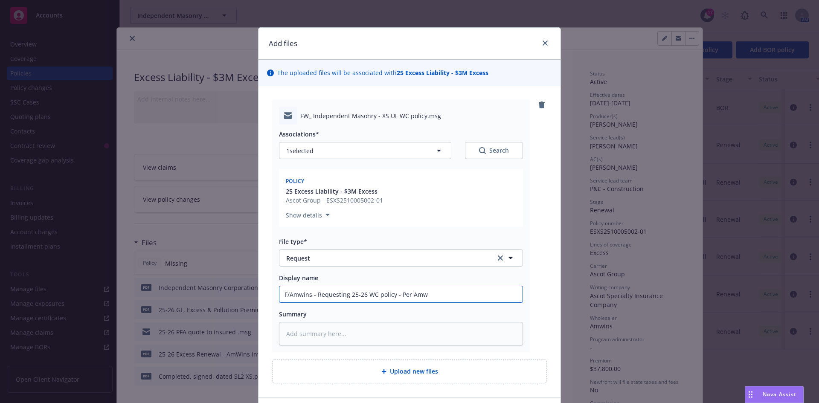
type textarea "x"
type input "F/Amwins - Requesting 25-26 WC policy - Per Amwi"
type textarea "x"
type input "F/Amwins - Requesting 25-26 WC policy - Per Amwins"
type textarea "x"
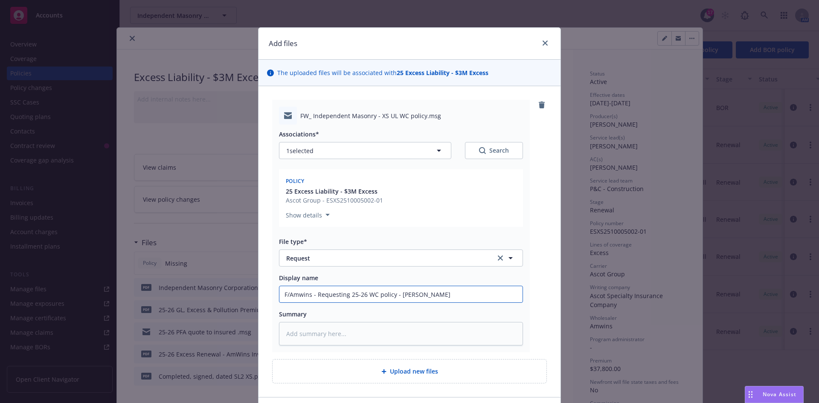
type input "F/Amwins - Requesting 25-26 WC policy - Per Amwins"
type textarea "x"
type input "F/Amwins - Requesting 25-26 WC policy - Per Amwins D"
type textarea "x"
type input "F/Amwins - Requesting 25-26 WC policy - Per Amwins De"
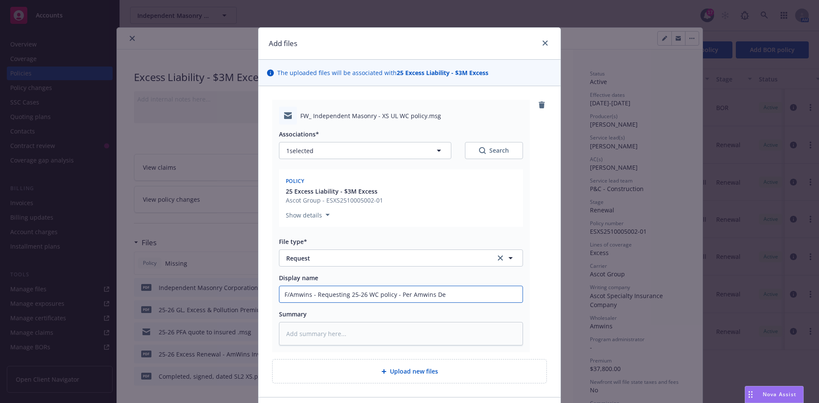
type textarea "x"
type input "F/Amwins - Requesting 25-26 WC policy - Per Amwins Dec"
type textarea "x"
type input "F/Amwins - Requesting 25-26 WC policy - Per Amwins Dec"
type textarea "x"
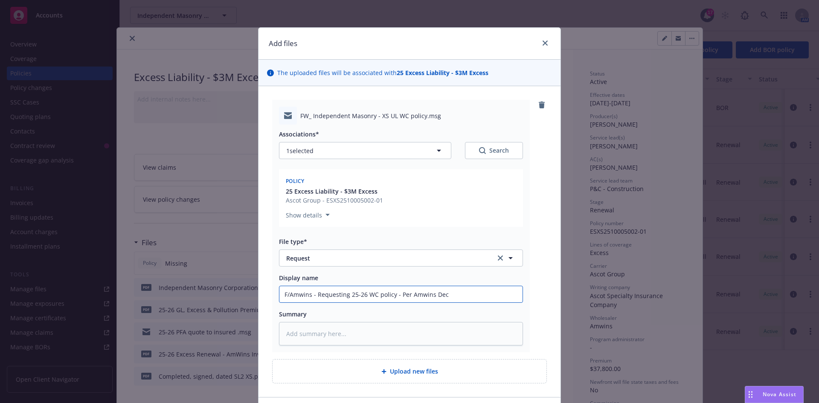
type input "F/Amwins - Requesting 25-26 WC policy - Per Amwins Dec p"
type textarea "x"
type input "F/Amwins - Requesting 25-26 WC policy - Per Amwins Dec"
type textarea "x"
type input "F/Amwins - Requesting 25-26 WC policy - Per Amwins Dec"
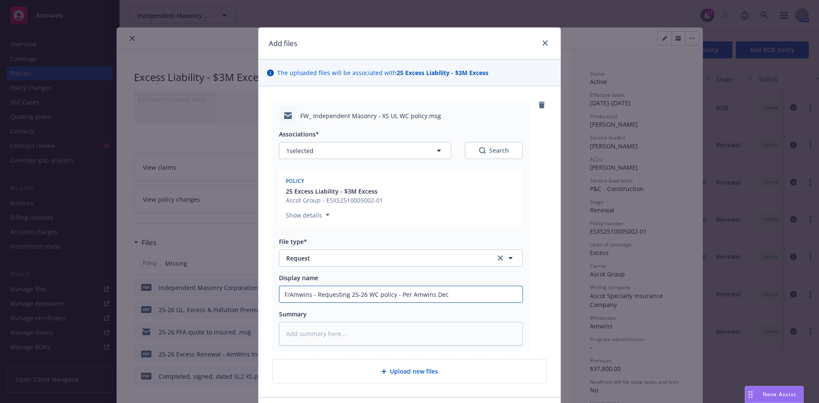
type textarea "x"
type input "F/Amwins - Requesting 25-26 WC policy - Per Amwins De"
type textarea "x"
type input "F/Amwins - Requesting 25-26 WC policy - Per Amwins D"
type textarea "x"
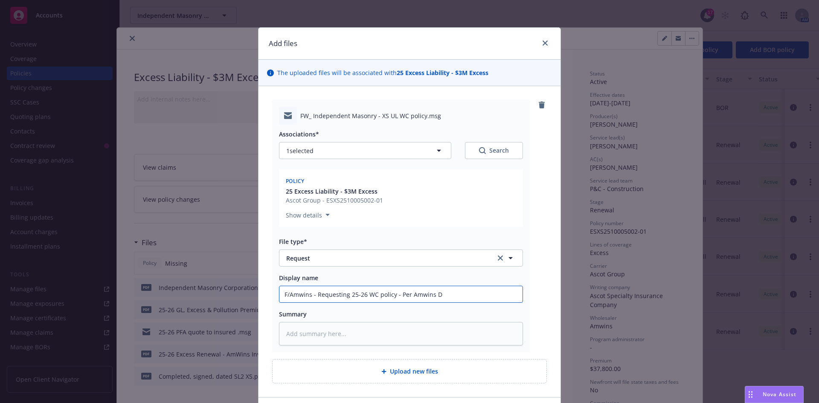
type input "F/Amwins - Requesting 25-26 WC policy - Per Amwins"
type textarea "x"
type input "F/Amwins - Requesting 25-26 WC policy - Per Amwins W"
type textarea "x"
type input "F/Amwins - Requesting 25-26 WC policy - Per Amwins WC"
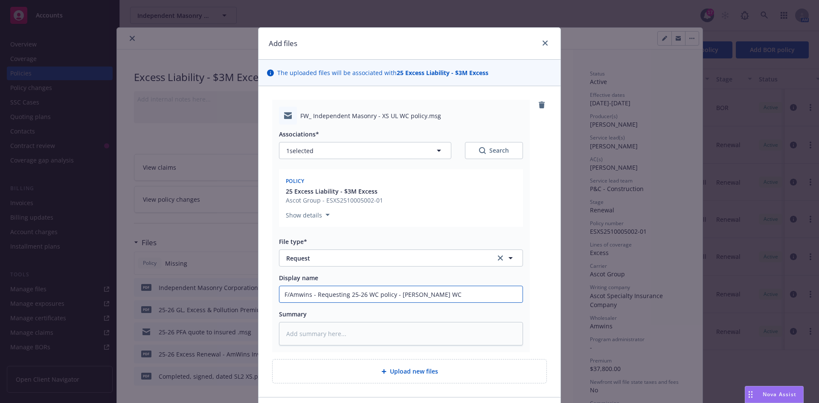
type textarea "x"
type input "F/Amwins - Requesting 25-26 WC policy - Per Amwins WC"
type textarea "x"
type input "F/Amwins - Requesting 25-26 WC policy - Per Amwins WC D"
type textarea "x"
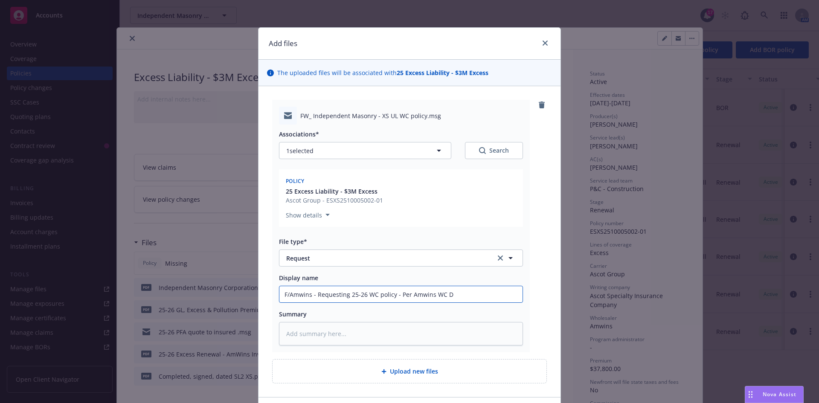
type input "F/Amwins - Requesting 25-26 WC policy - Per Amwins WC De"
type textarea "x"
type input "F/Amwins - Requesting 25-26 WC policy - Per Amwins WC Dec"
type textarea "x"
type input "F/Amwins - Requesting 25-26 WC policy - Per Amwins WC Dec"
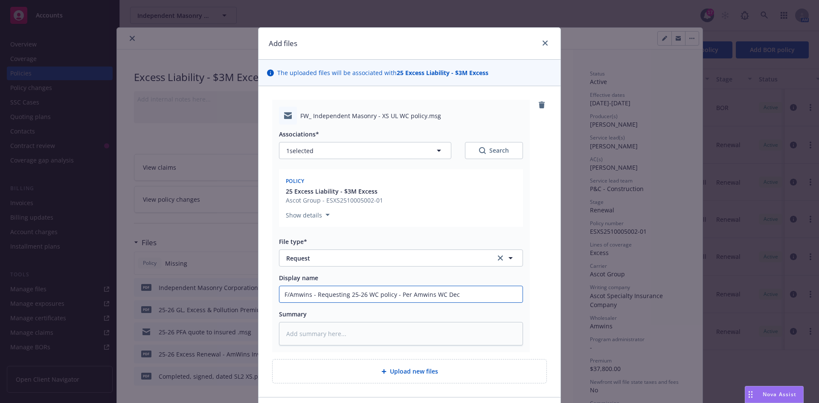
type textarea "x"
type input "F/Amwins - Requesting 25-26 WC policy - Per Amwins WC Dec p"
type textarea "x"
type input "F/Amwins - Requesting 25-26 WC policy - Per Amwins WC Dec pa"
type textarea "x"
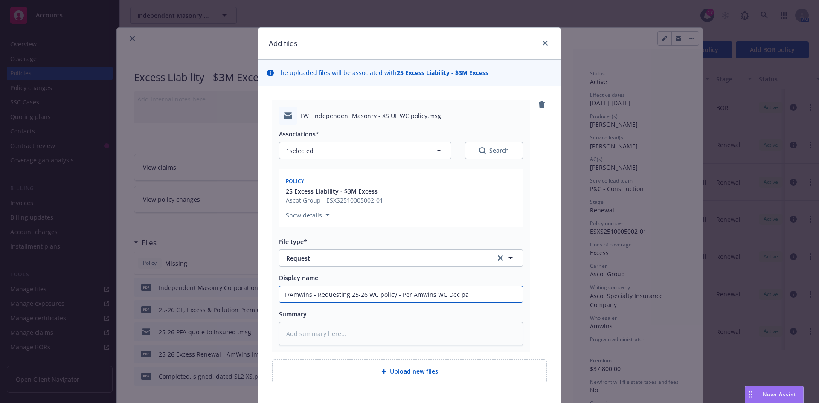
type input "F/Amwins - Requesting 25-26 WC policy - Per Amwins WC Dec pag"
type textarea "x"
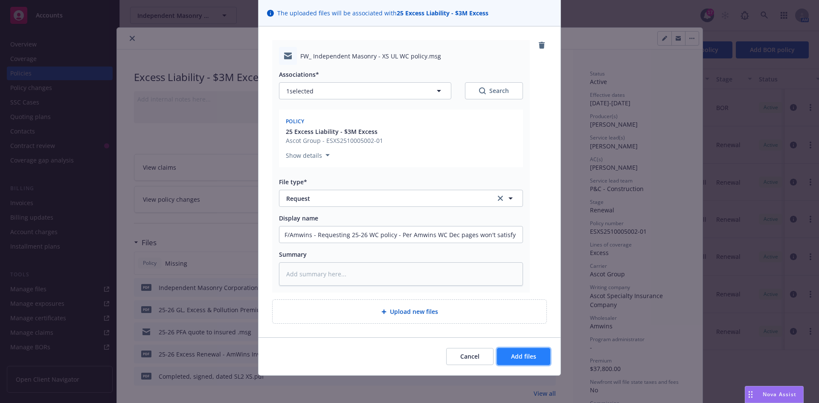
drag, startPoint x: 489, startPoint y: 238, endPoint x: 525, endPoint y: 357, distance: 124.2
click at [525, 357] on span "Add files" at bounding box center [523, 356] width 25 height 8
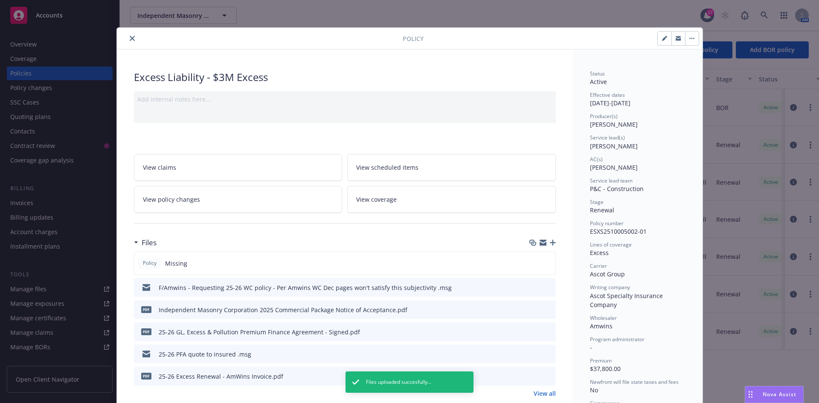
click at [550, 241] on icon "button" at bounding box center [553, 243] width 6 height 6
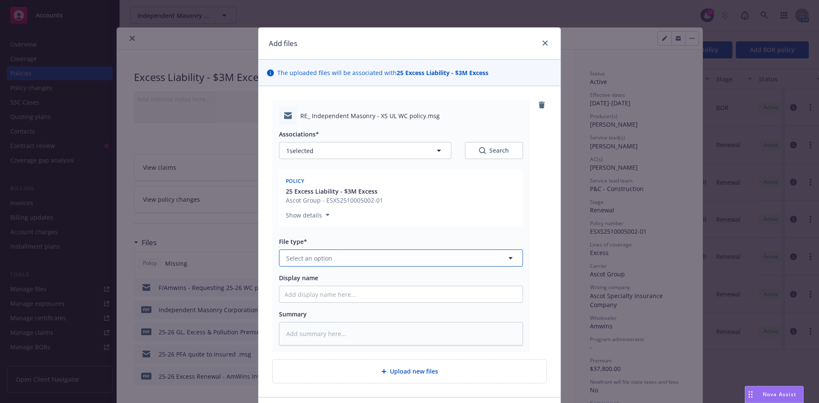
click at [326, 261] on span "Select an option" at bounding box center [309, 258] width 46 height 9
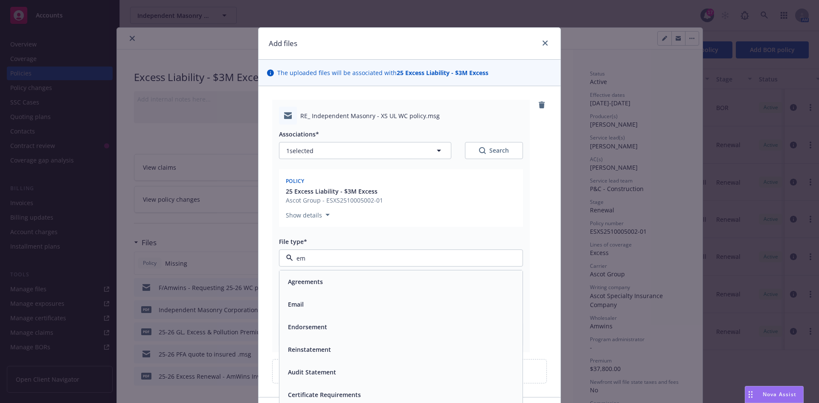
click at [329, 296] on div "Email" at bounding box center [400, 304] width 243 height 23
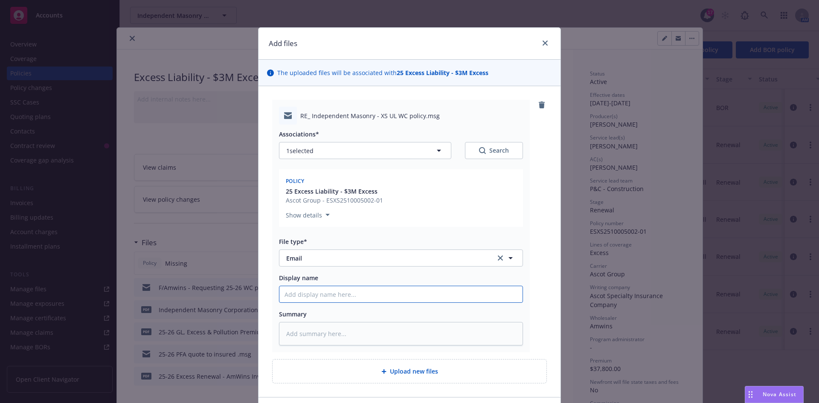
click at [300, 292] on input "Display name" at bounding box center [400, 294] width 243 height 16
click at [343, 302] on input "T/Amwins -" at bounding box center [400, 294] width 243 height 16
paste input "@Daniela Hernandez – The WC policy hasn’t been received. @Courtney Kretz-Massa …"
drag, startPoint x: 437, startPoint y: 293, endPoint x: 210, endPoint y: 288, distance: 227.5
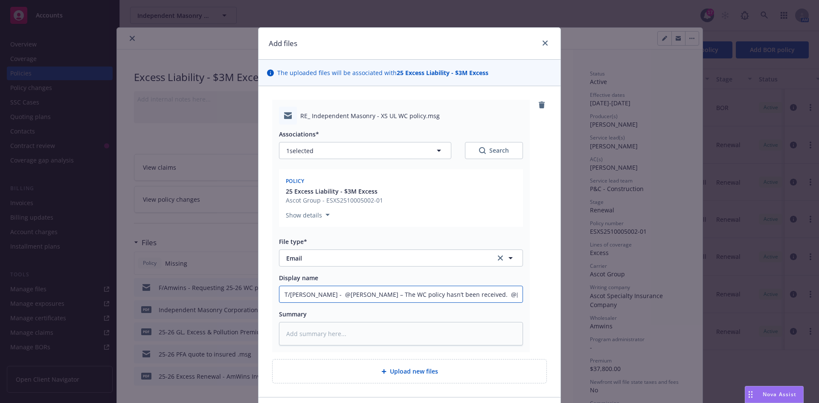
click at [210, 288] on div "Add files The uploaded files will be associated with 25 Excess Liability - $3M …" at bounding box center [409, 201] width 819 height 403
click at [335, 327] on textarea at bounding box center [401, 333] width 244 height 23
paste textarea "T/Amwins - @Daniela Hernandez – The WC policy hasn’t been received. @Courtney K…"
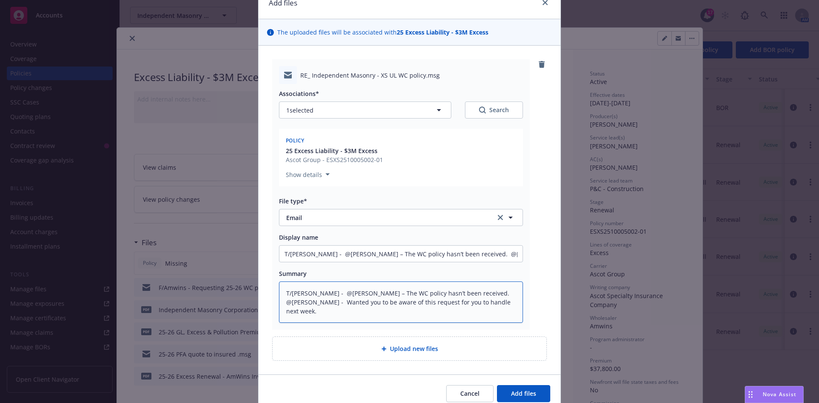
scroll to position [78, 0]
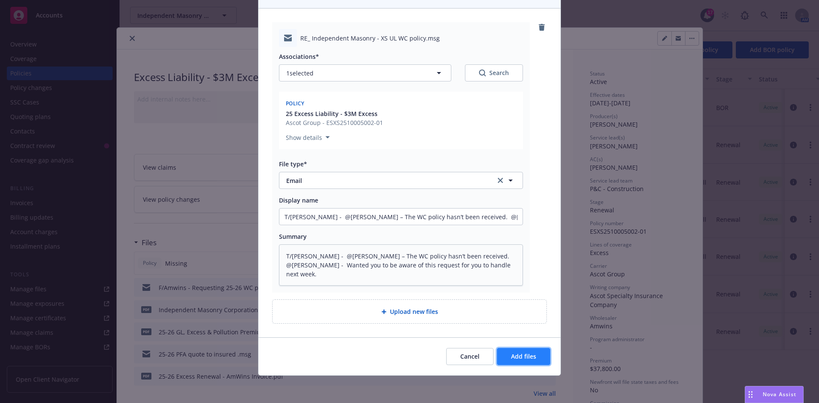
click at [532, 361] on span "Add files" at bounding box center [523, 356] width 25 height 8
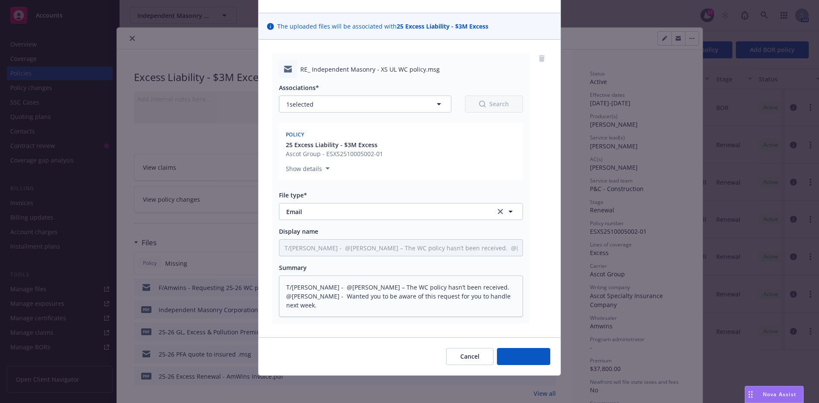
scroll to position [47, 0]
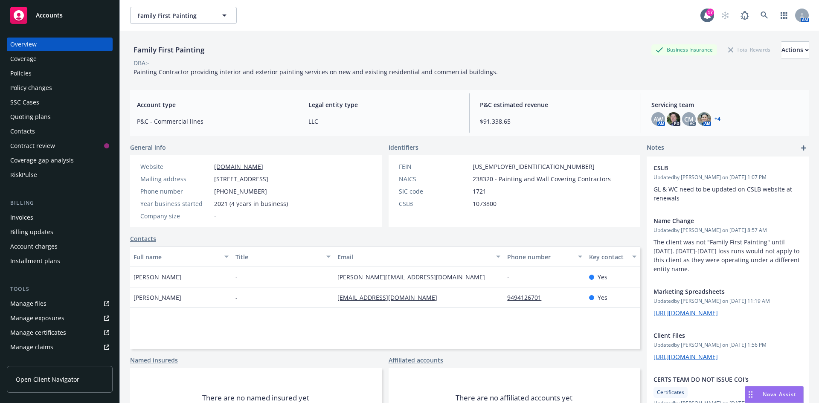
click at [49, 14] on span "Accounts" at bounding box center [49, 15] width 27 height 7
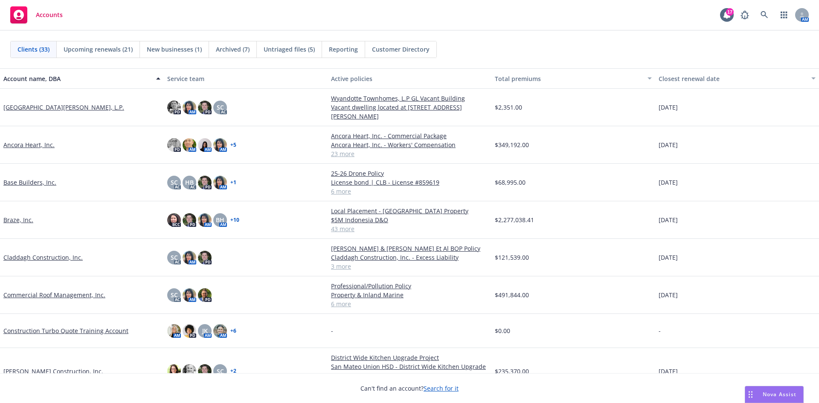
click at [29, 184] on link "Base Builders, Inc." at bounding box center [29, 182] width 53 height 9
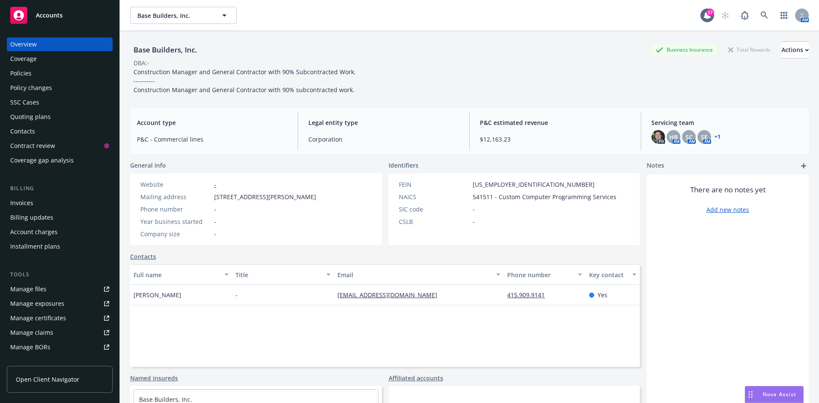
click at [41, 114] on div "Quoting plans" at bounding box center [30, 117] width 41 height 14
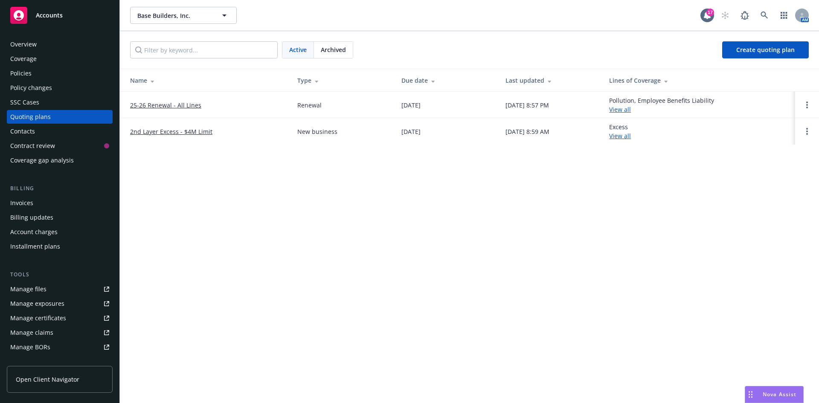
click at [335, 45] on span "Archived" at bounding box center [333, 49] width 25 height 9
